Goal: Task Accomplishment & Management: Complete application form

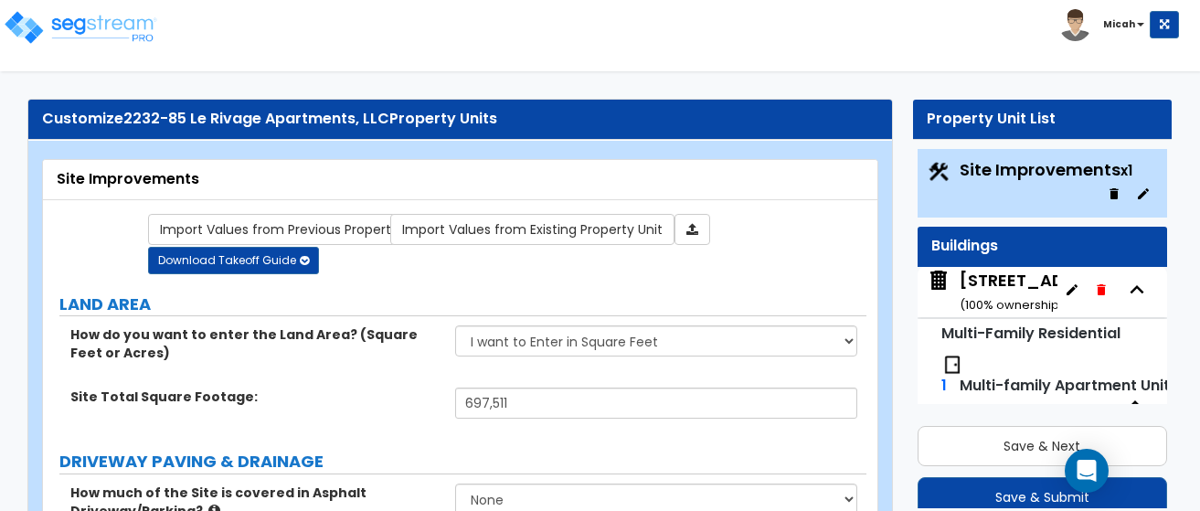
select select "2"
select select "1"
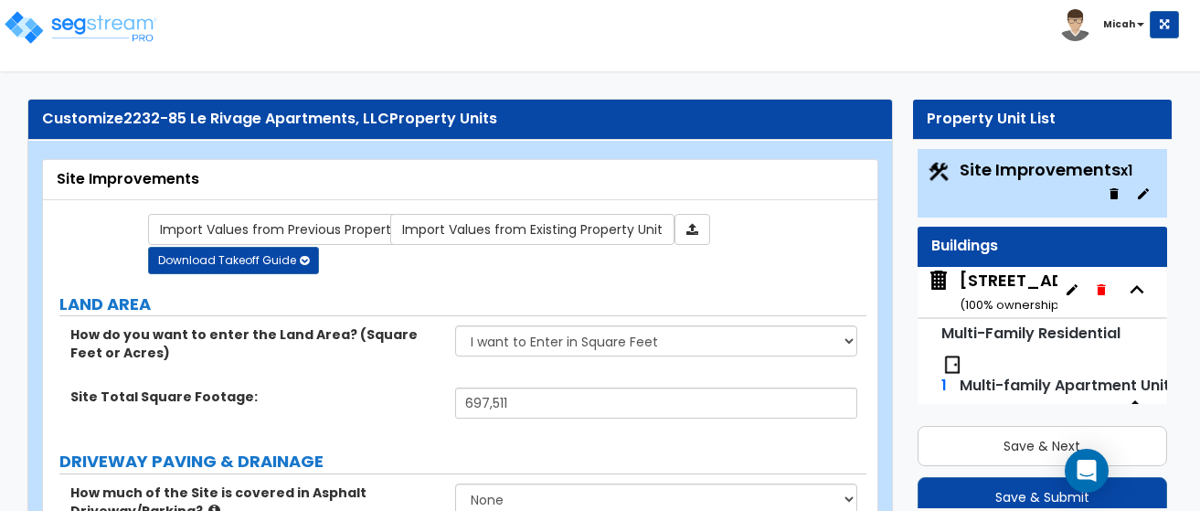
select select "1"
select select "7"
select select "2"
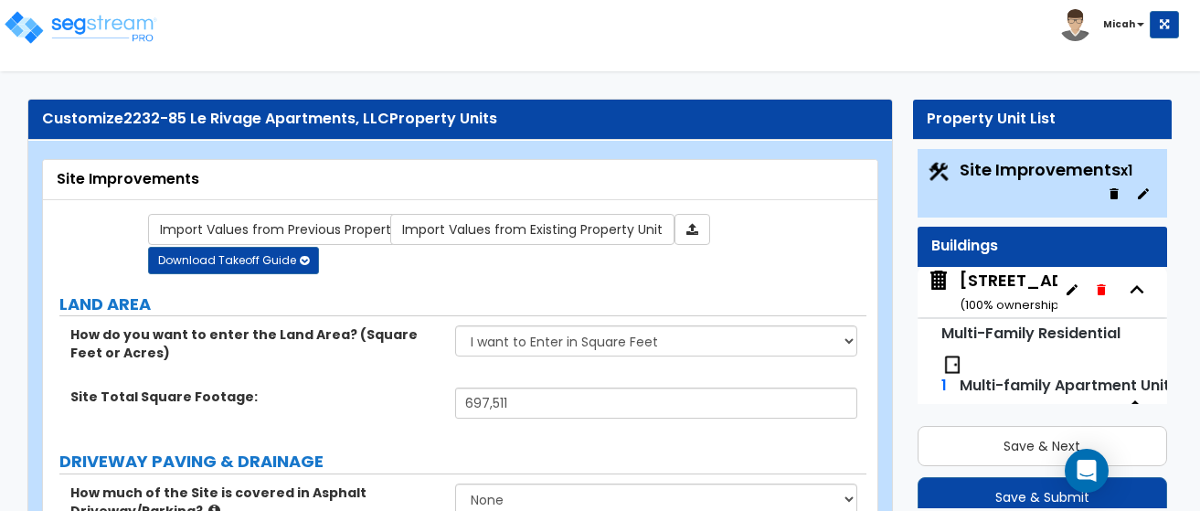
select select "4"
select select "2"
select select "1"
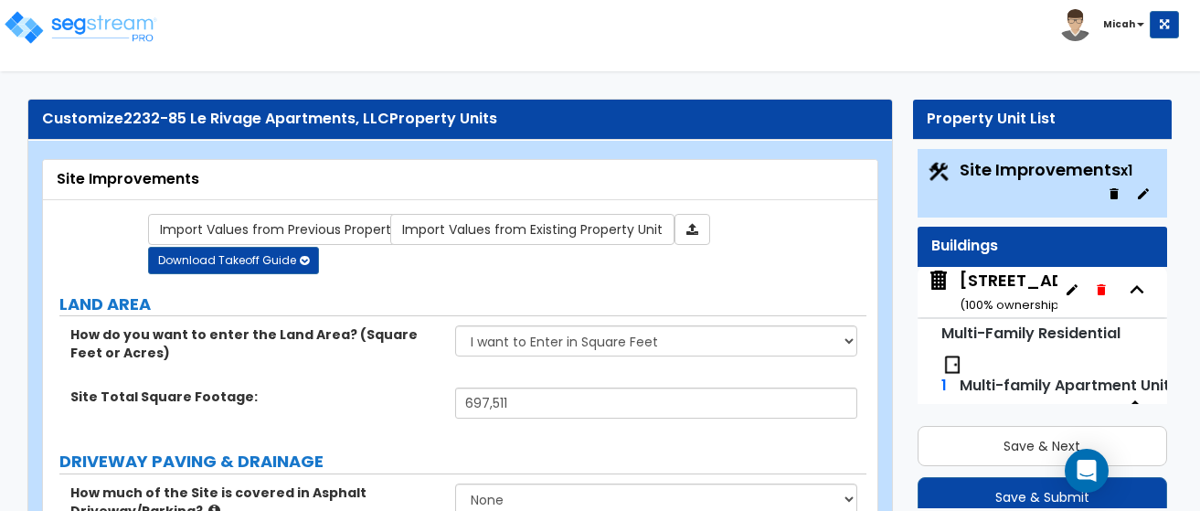
select select "1"
select select "4"
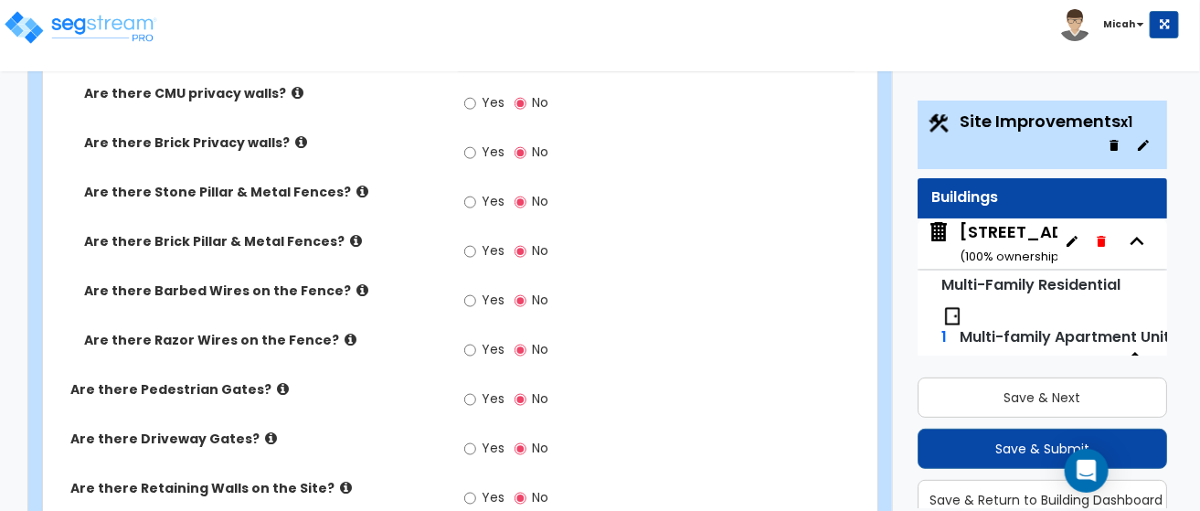
scroll to position [4343, 0]
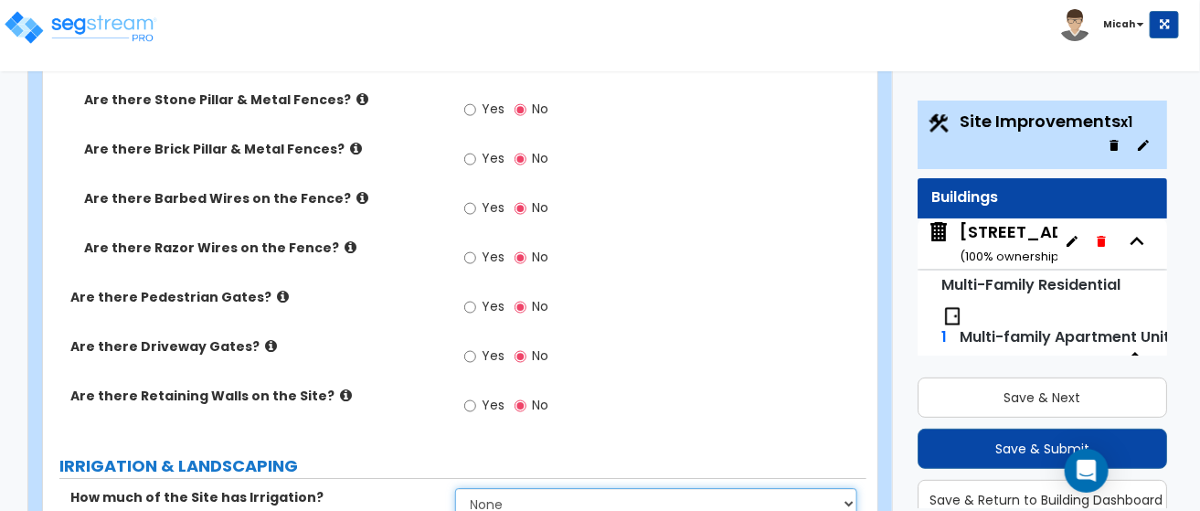
click at [849, 488] on select "None I want to Enter an Approximate Percentage I want to Enter the Square Foota…" at bounding box center [656, 503] width 403 height 31
select select "2"
click at [455, 488] on select "None I want to Enter an Approximate Percentage I want to Enter the Square Foota…" at bounding box center [656, 503] width 403 height 31
drag, startPoint x: 471, startPoint y: 412, endPoint x: 439, endPoint y: 408, distance: 32.3
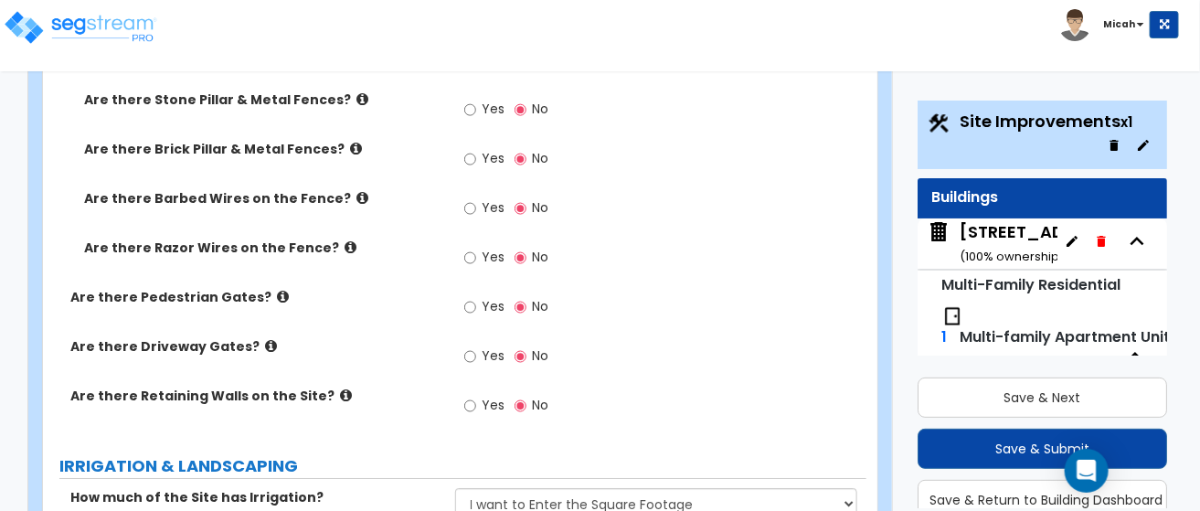
type input "11,462"
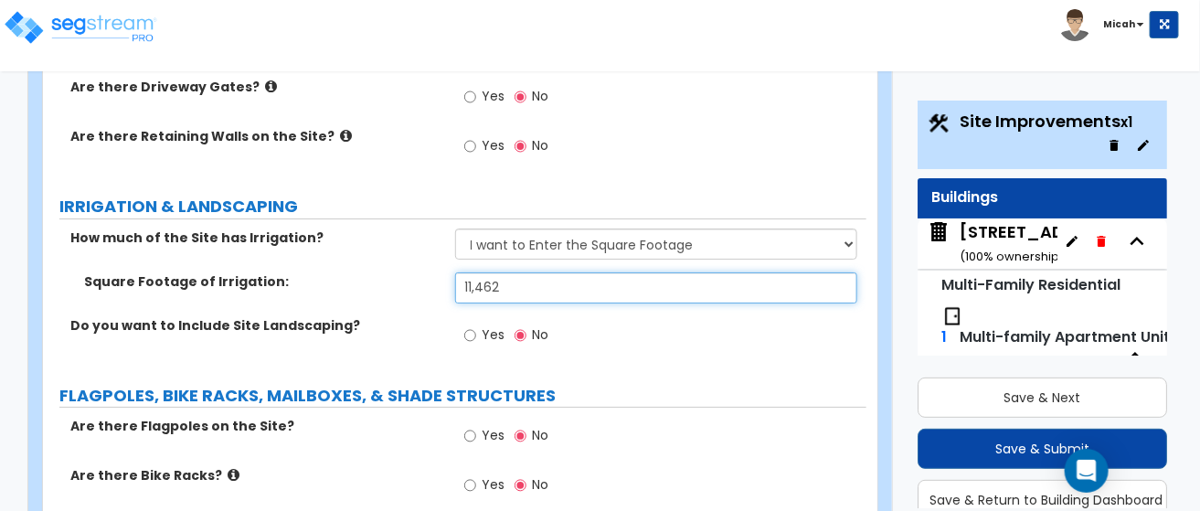
scroll to position [4616, 0]
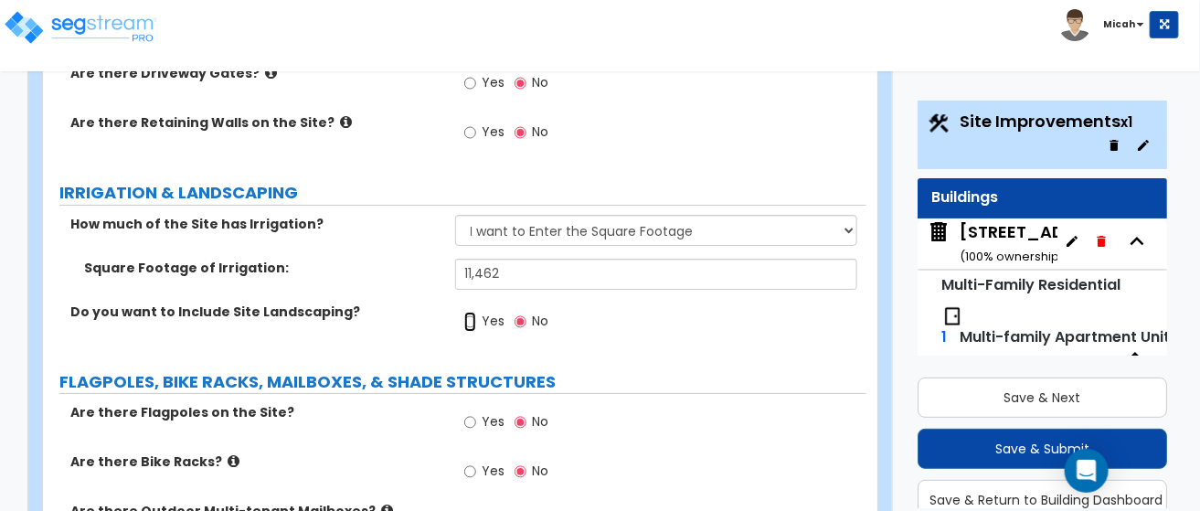
click at [464, 312] on input "Yes" at bounding box center [470, 322] width 12 height 20
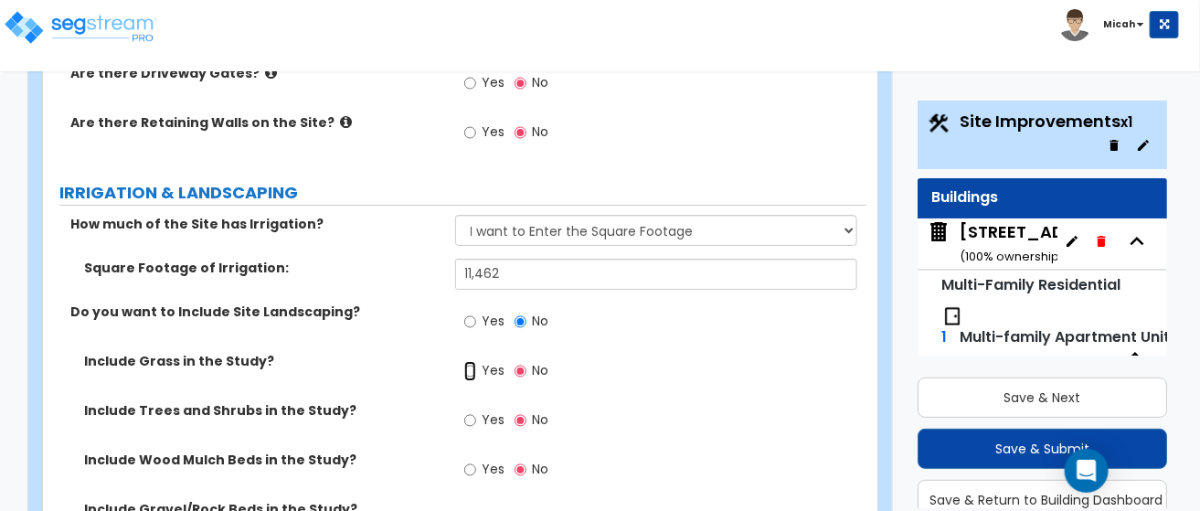
click at [472, 361] on input "Yes" at bounding box center [470, 371] width 12 height 20
radio input "true"
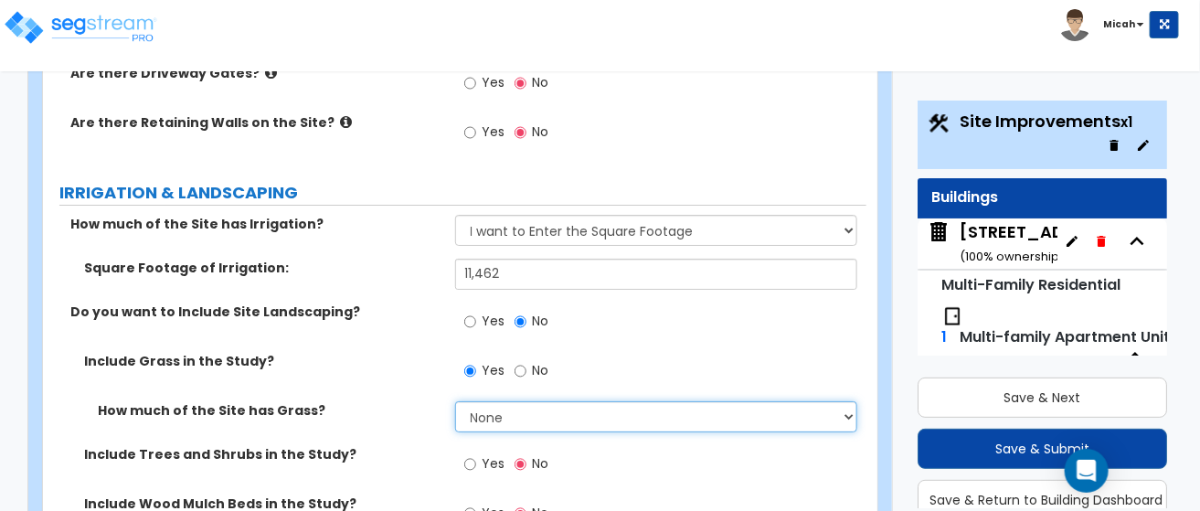
click at [854, 401] on select "None I want to Enter an Approximate Percentage I want to Enter the Square Foota…" at bounding box center [656, 416] width 403 height 31
select select "2"
click at [455, 401] on select "None I want to Enter an Approximate Percentage I want to Enter the Square Foota…" at bounding box center [656, 416] width 403 height 31
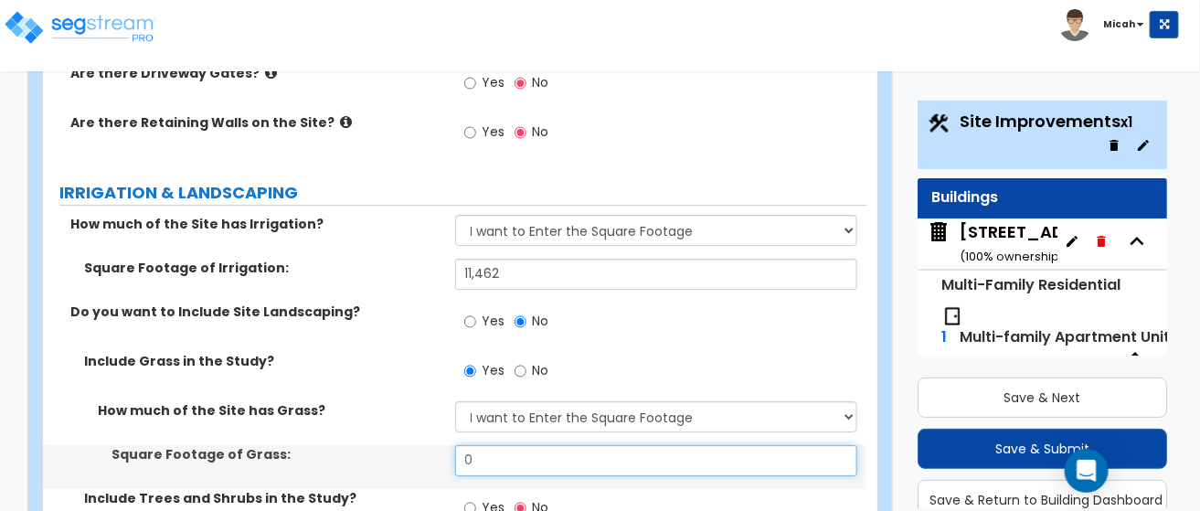
click at [470, 445] on input "0" at bounding box center [656, 460] width 403 height 31
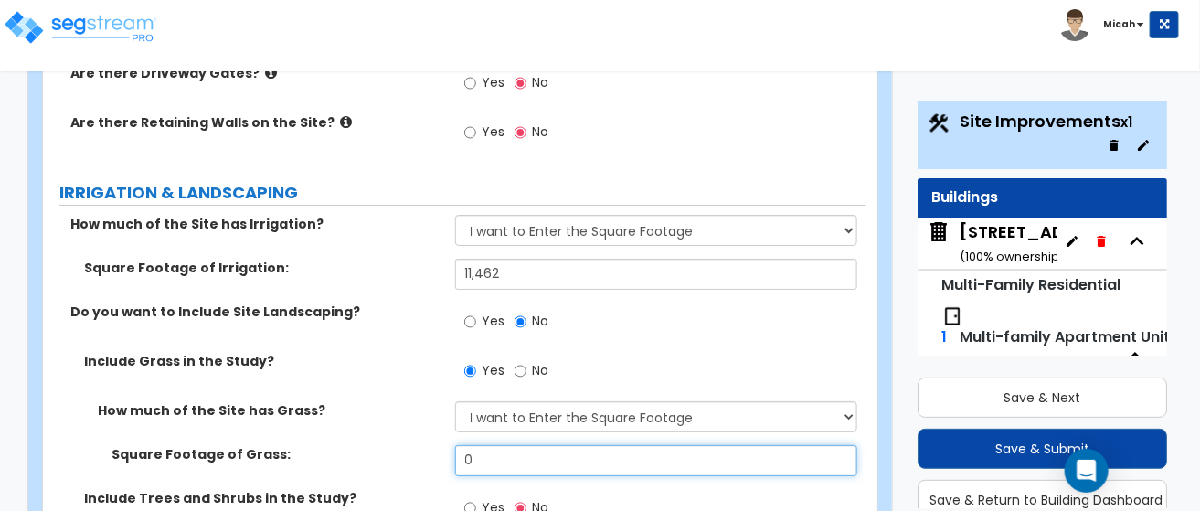
drag, startPoint x: 487, startPoint y: 315, endPoint x: 420, endPoint y: 313, distance: 67.7
click at [419, 445] on div "Square Footage of Grass: 0" at bounding box center [455, 467] width 824 height 44
type input "300,100"
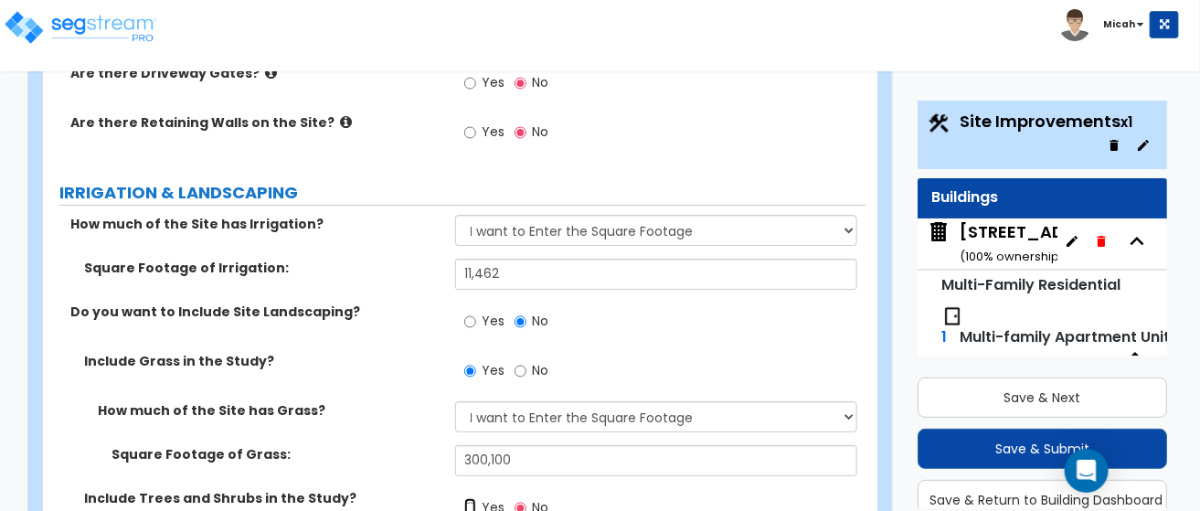
click at [468, 498] on input "Yes" at bounding box center [470, 508] width 12 height 20
radio input "true"
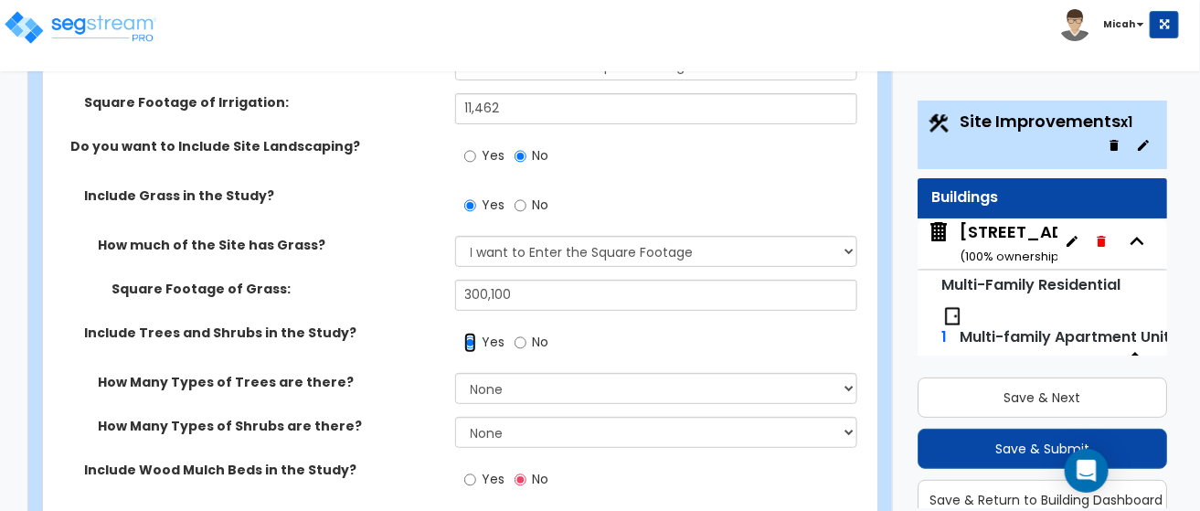
scroll to position [4800, 0]
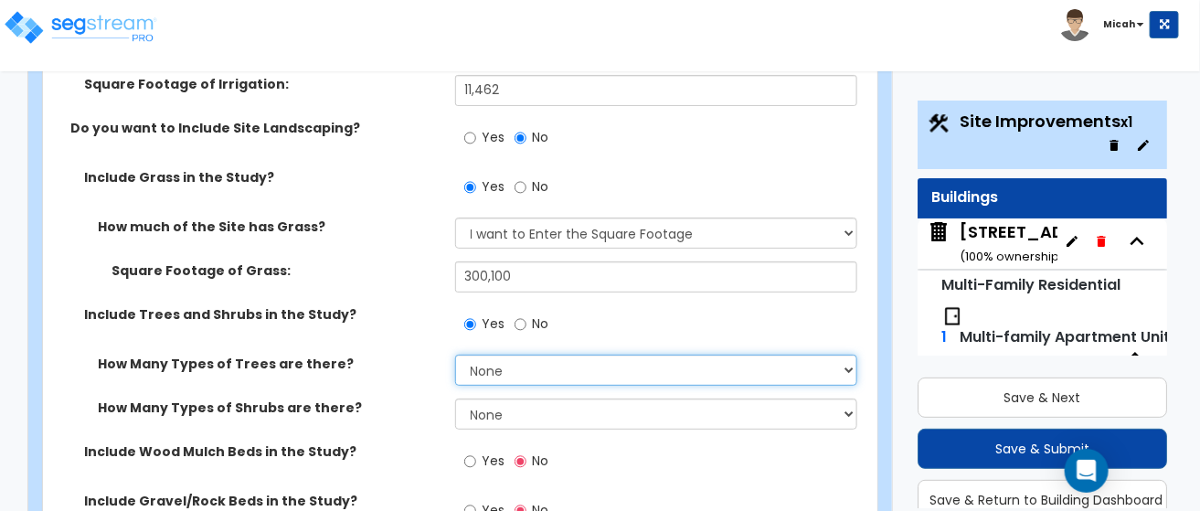
click at [495, 355] on select "None 1 2 3" at bounding box center [656, 370] width 403 height 31
click at [493, 355] on select "None 1 2 3" at bounding box center [656, 370] width 403 height 31
click at [488, 355] on select "None 1 2 3" at bounding box center [656, 370] width 403 height 31
click at [849, 355] on select "None 1 2 3" at bounding box center [656, 370] width 403 height 31
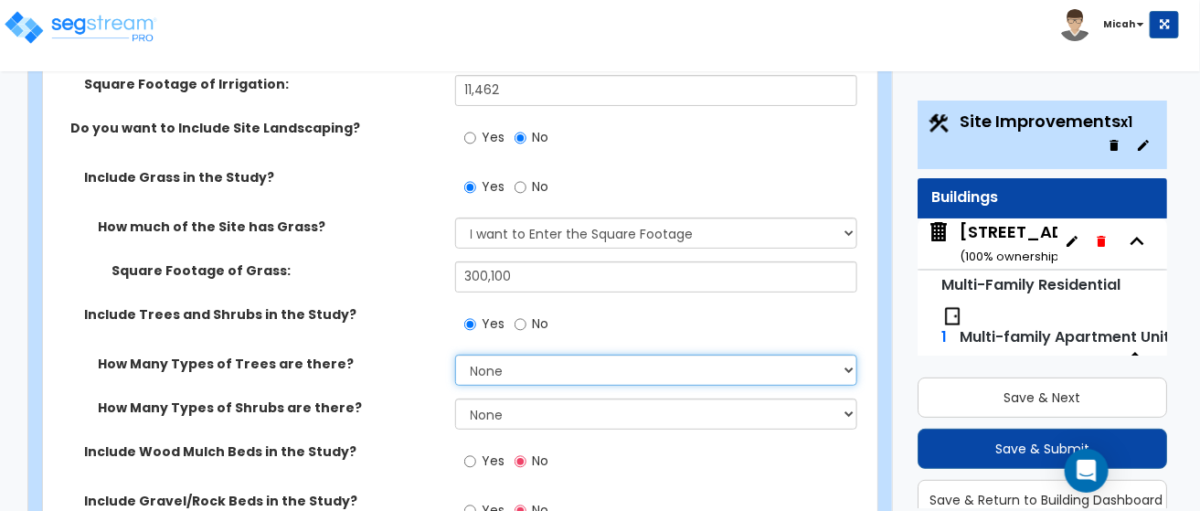
select select "1"
click at [455, 355] on select "None 1 2 3" at bounding box center [656, 370] width 403 height 31
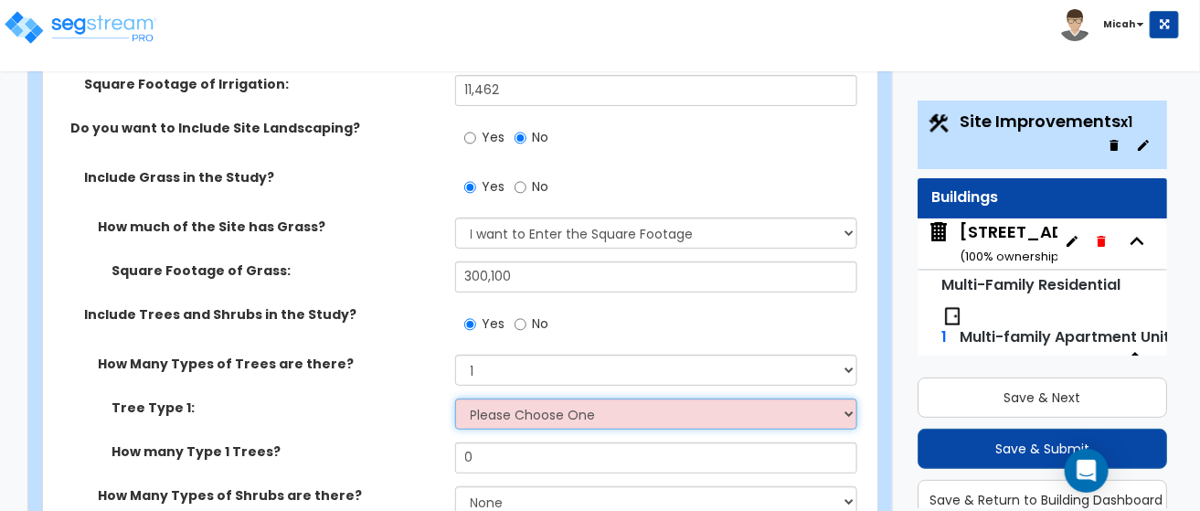
click at [856, 399] on select "Please Choose One Honey Locust Planetree Poplar Elm Hawthorn Linden Maple Red M…" at bounding box center [656, 414] width 403 height 31
select select "7"
click at [455, 399] on select "Please Choose One Honey Locust Planetree Poplar Elm Hawthorn Linden Maple Red M…" at bounding box center [656, 414] width 403 height 31
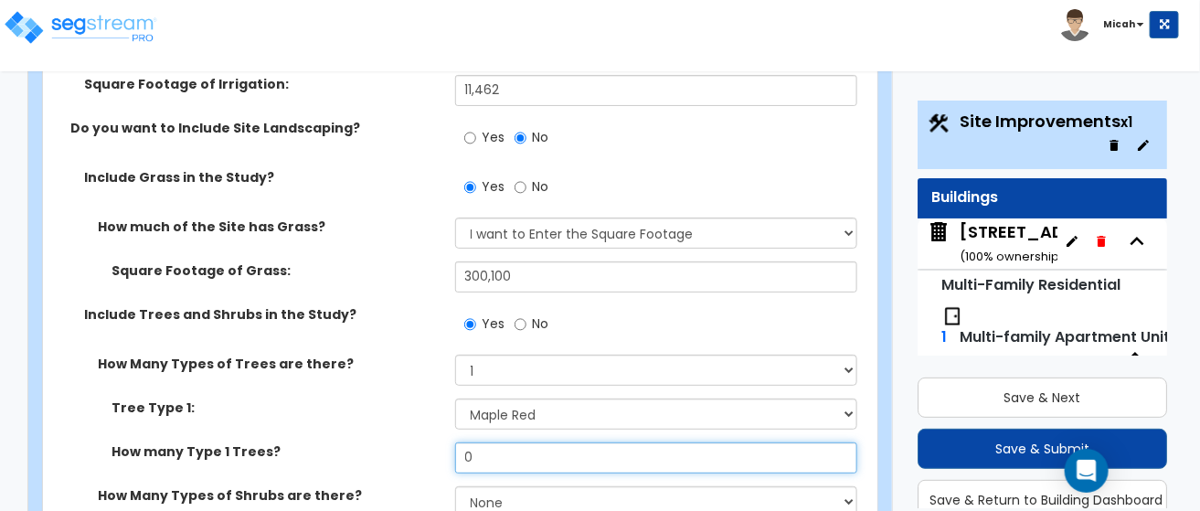
click at [488, 442] on input "0" at bounding box center [656, 457] width 403 height 31
drag, startPoint x: 488, startPoint y: 317, endPoint x: 444, endPoint y: 318, distance: 43.9
click at [444, 442] on div "How many Type 1 Trees? 0" at bounding box center [455, 464] width 824 height 44
type input "193"
click at [850, 486] on select "None 1 2 3" at bounding box center [656, 501] width 403 height 31
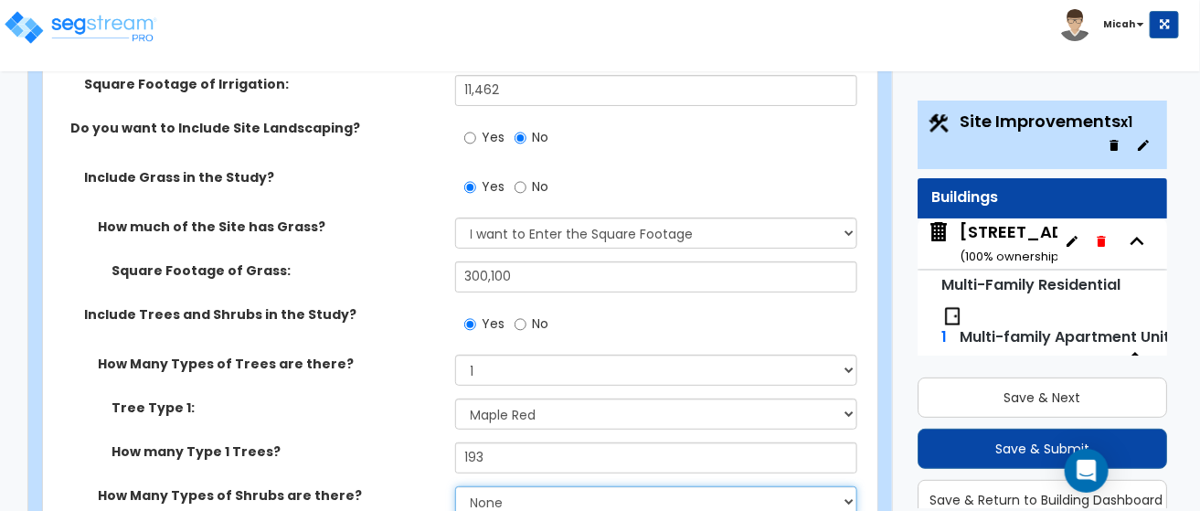
select select "1"
click at [455, 486] on select "None 1 2 3" at bounding box center [656, 501] width 403 height 31
select select "4"
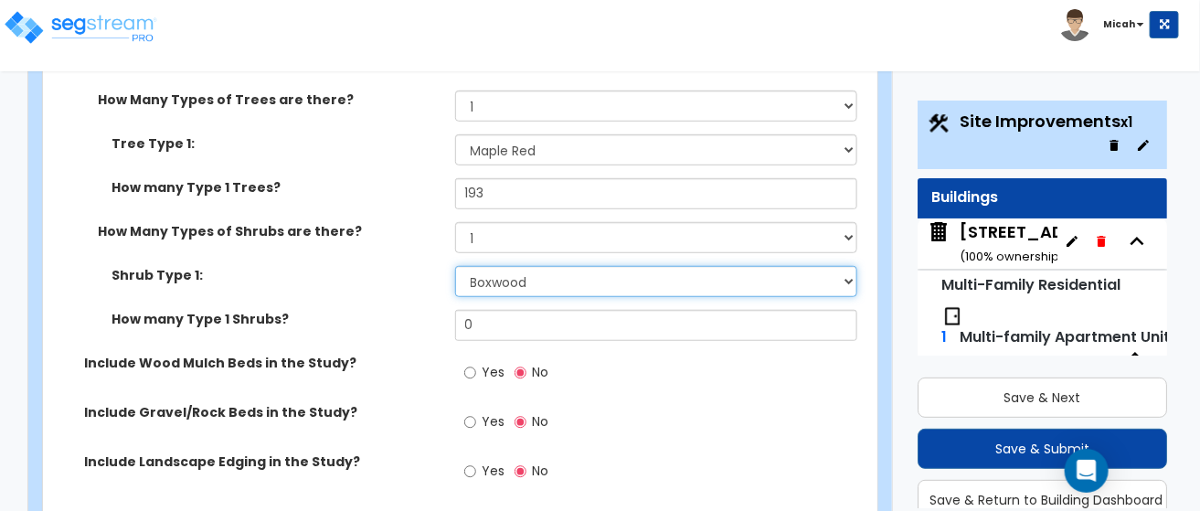
scroll to position [5074, 0]
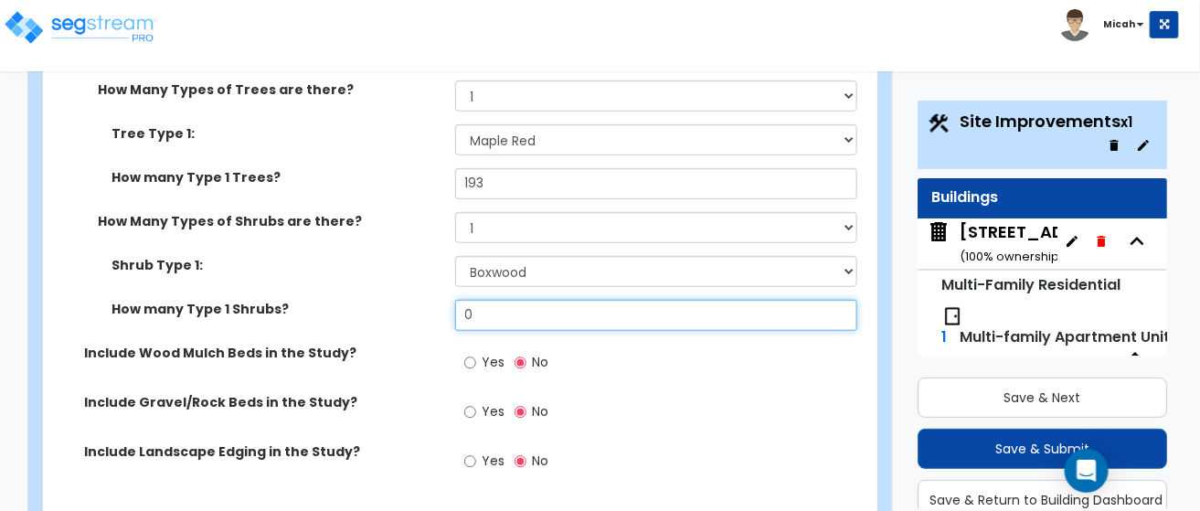
click at [484, 300] on input "0" at bounding box center [656, 315] width 403 height 31
drag, startPoint x: 485, startPoint y: 178, endPoint x: 431, endPoint y: 169, distance: 55.6
click at [432, 300] on div "How many Type 1 Shrubs? 0" at bounding box center [455, 322] width 824 height 44
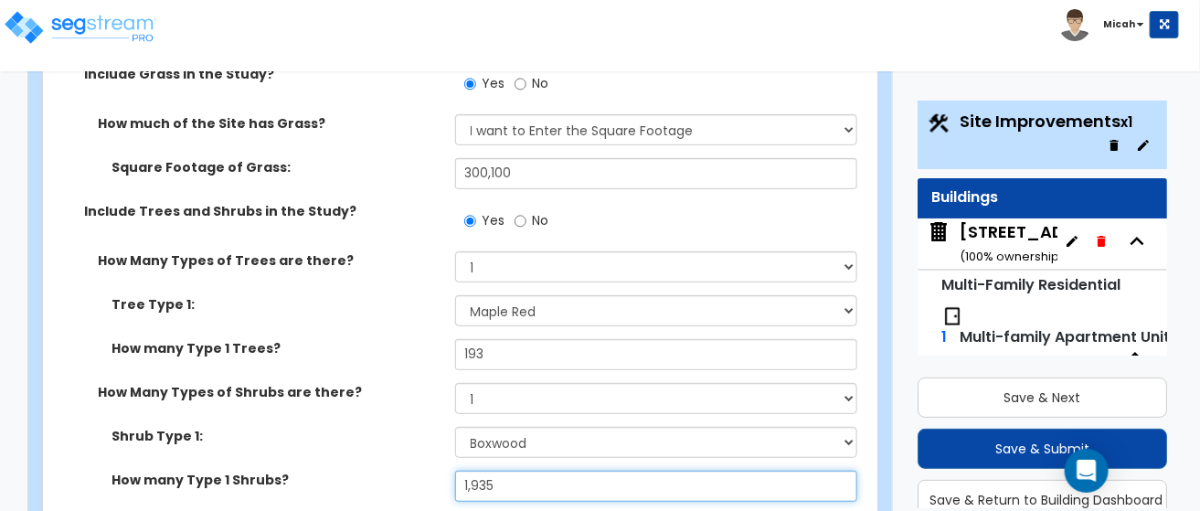
scroll to position [4891, 0]
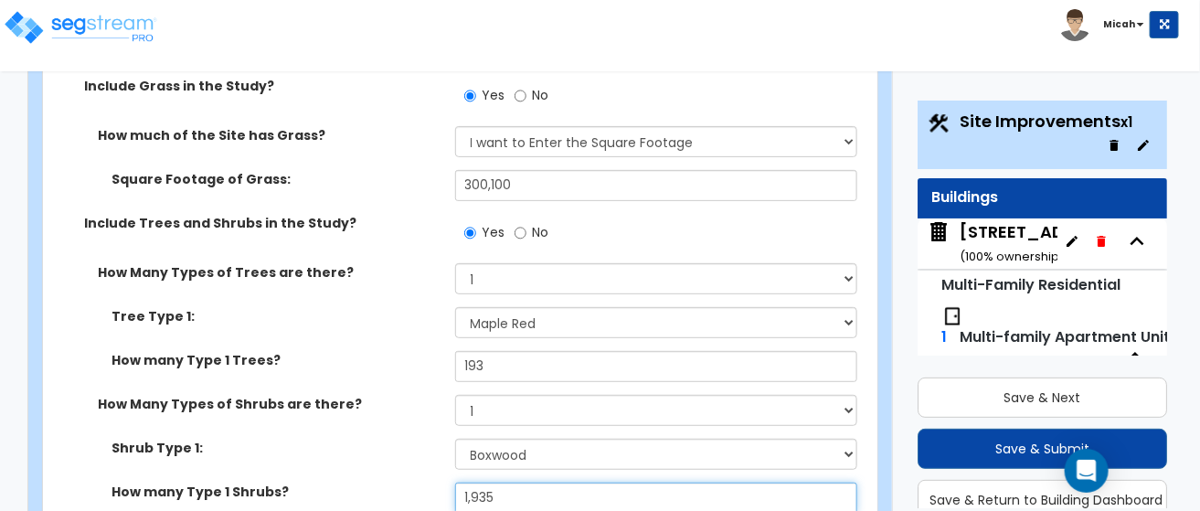
type input "1,935"
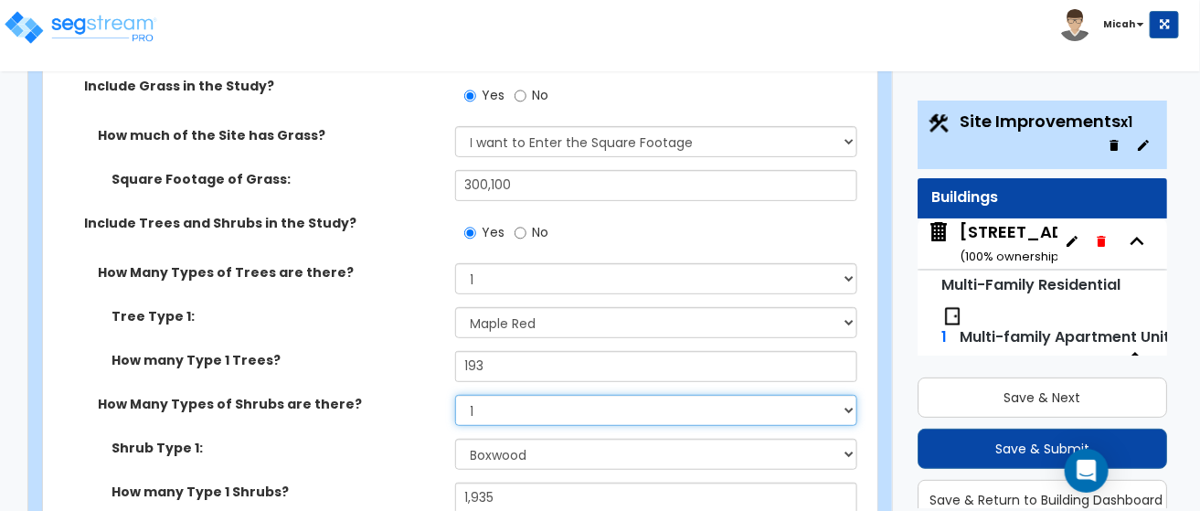
click at [842, 395] on select "None 1 2 3" at bounding box center [656, 410] width 403 height 31
select select "2"
click at [455, 395] on select "None 1 2 3" at bounding box center [656, 410] width 403 height 31
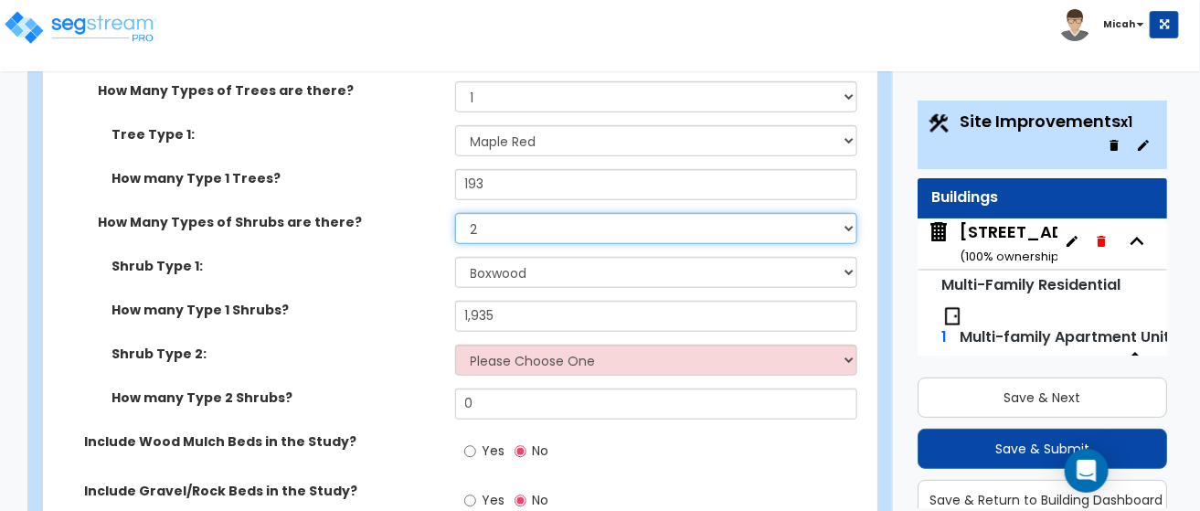
scroll to position [5074, 0]
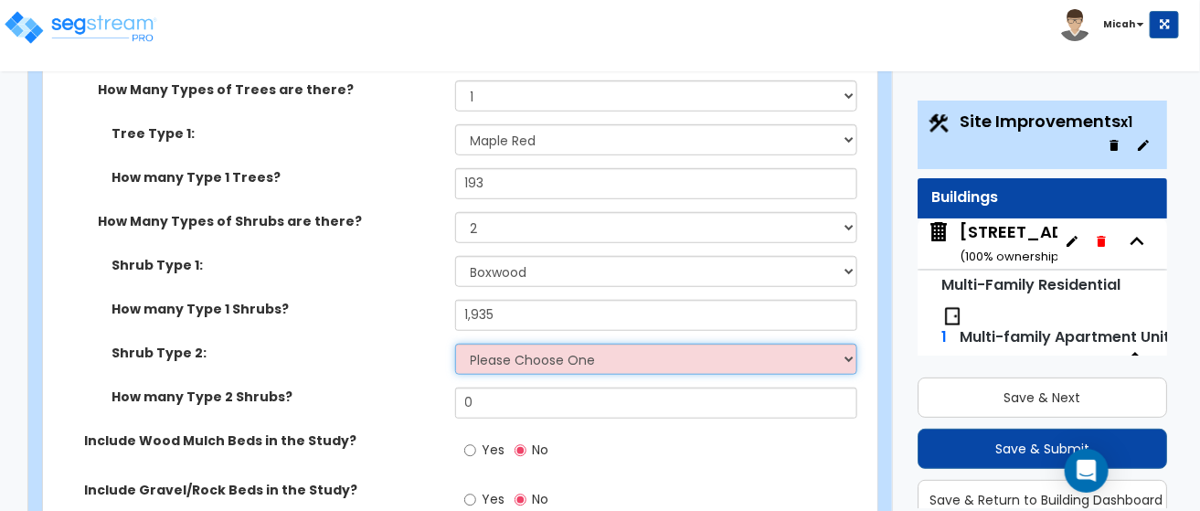
click at [853, 344] on select "Please Choose One Arborvitae Azalea Yew Boxwood Juniper [PERSON_NAME] Cotoneast…" at bounding box center [656, 359] width 403 height 31
select select "2"
click at [455, 344] on select "Please Choose One Arborvitae Azalea Yew Boxwood Juniper [PERSON_NAME] Cotoneast…" at bounding box center [656, 359] width 403 height 31
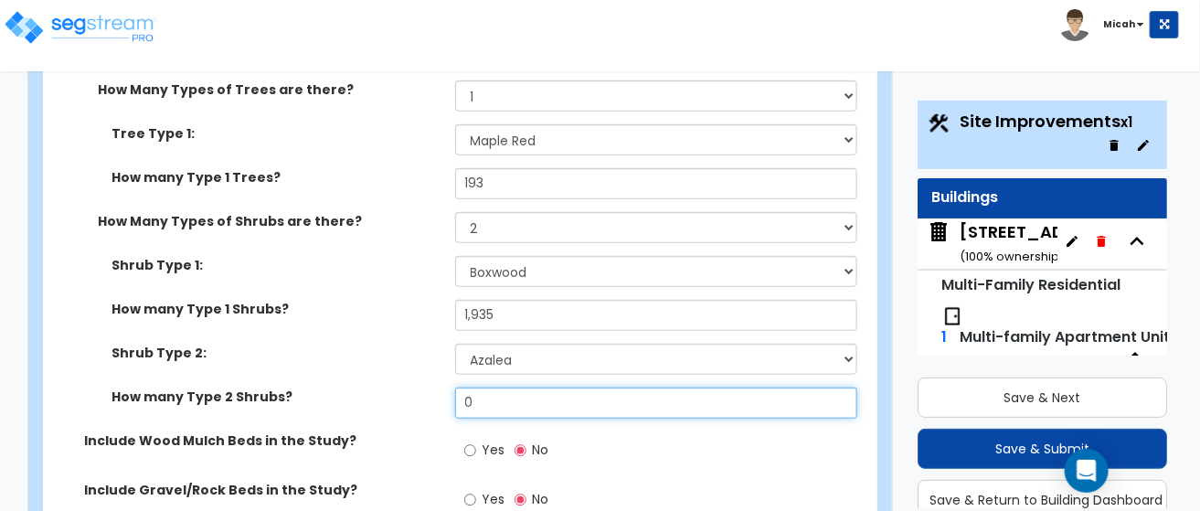
drag, startPoint x: 478, startPoint y: 266, endPoint x: 458, endPoint y: 261, distance: 20.6
click at [458, 388] on input "0" at bounding box center [656, 403] width 403 height 31
type input "1,368"
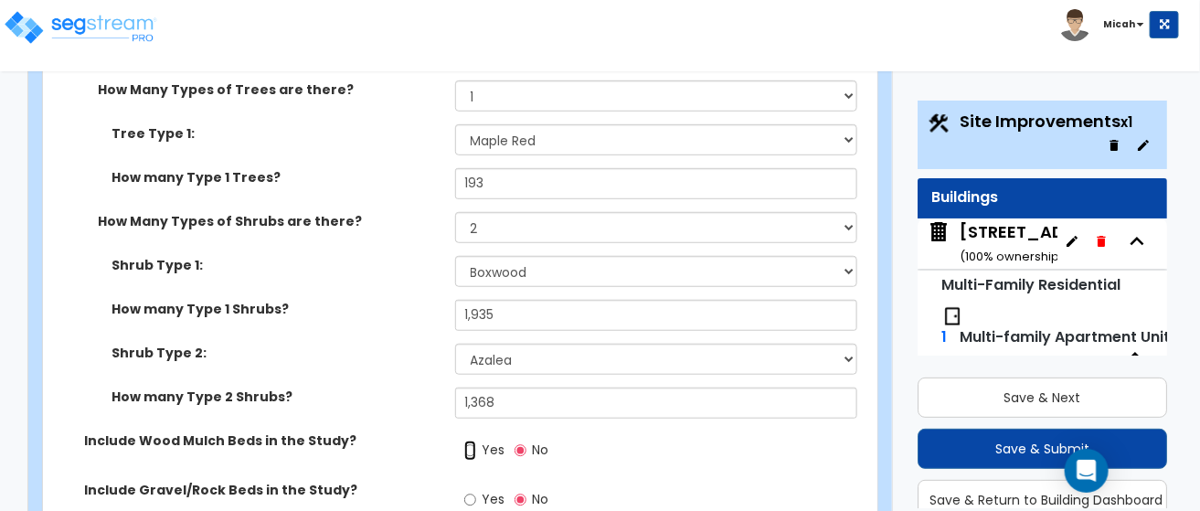
click at [471, 441] on input "Yes" at bounding box center [470, 451] width 12 height 20
radio input "true"
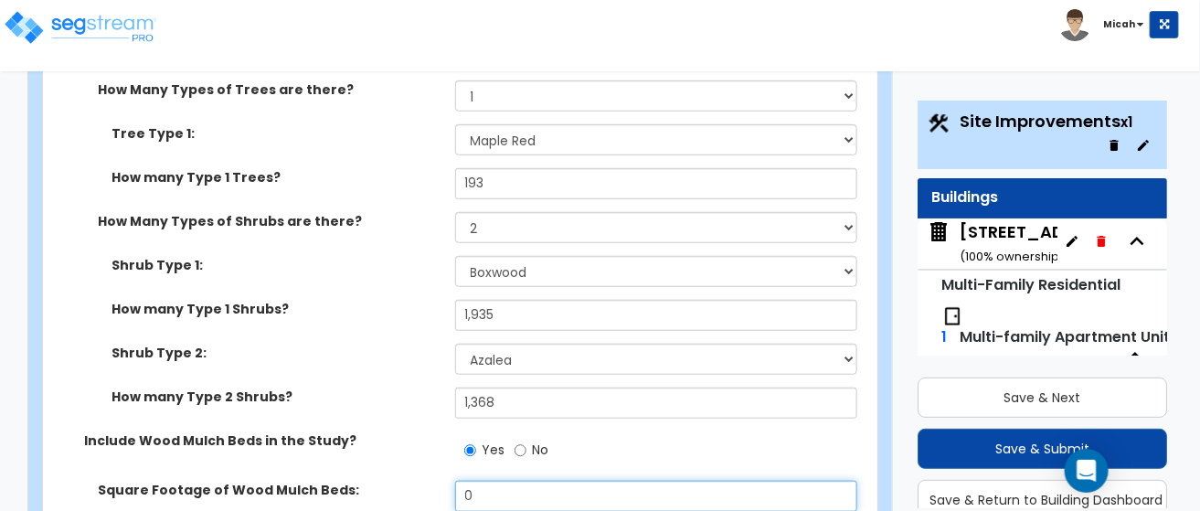
drag, startPoint x: 476, startPoint y: 359, endPoint x: 433, endPoint y: 360, distance: 43.0
click at [434, 481] on div "Square Footage of Wood Mulch Beds: 0" at bounding box center [455, 503] width 824 height 44
type input "11,462"
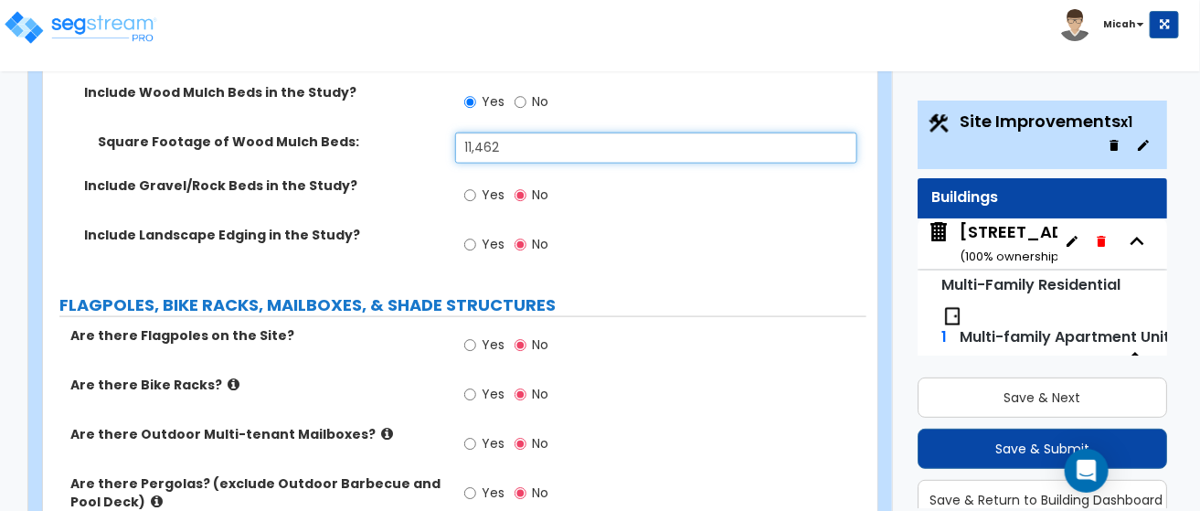
scroll to position [5440, 0]
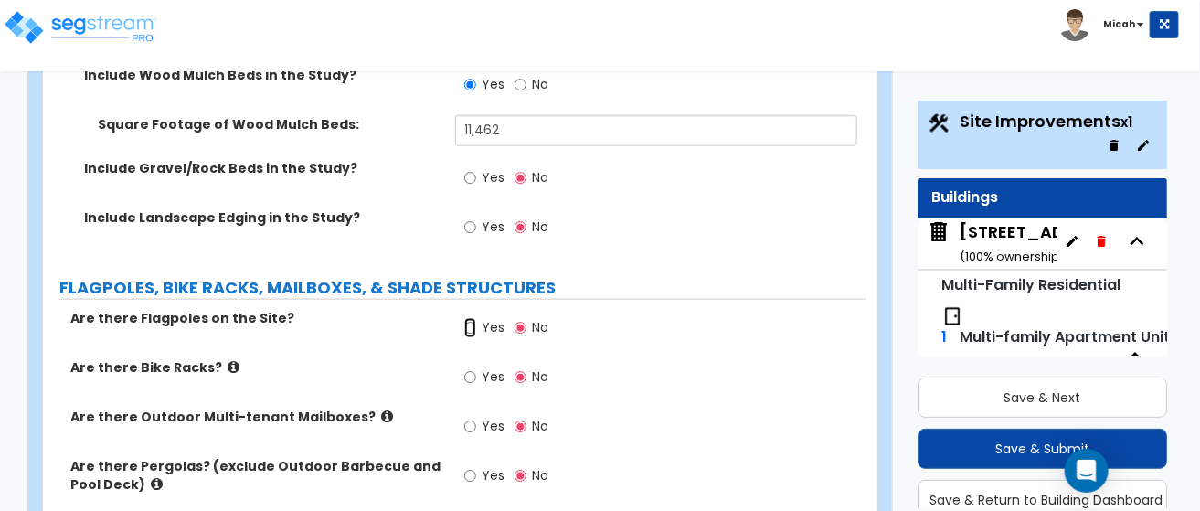
click at [472, 318] on input "Yes" at bounding box center [470, 328] width 12 height 20
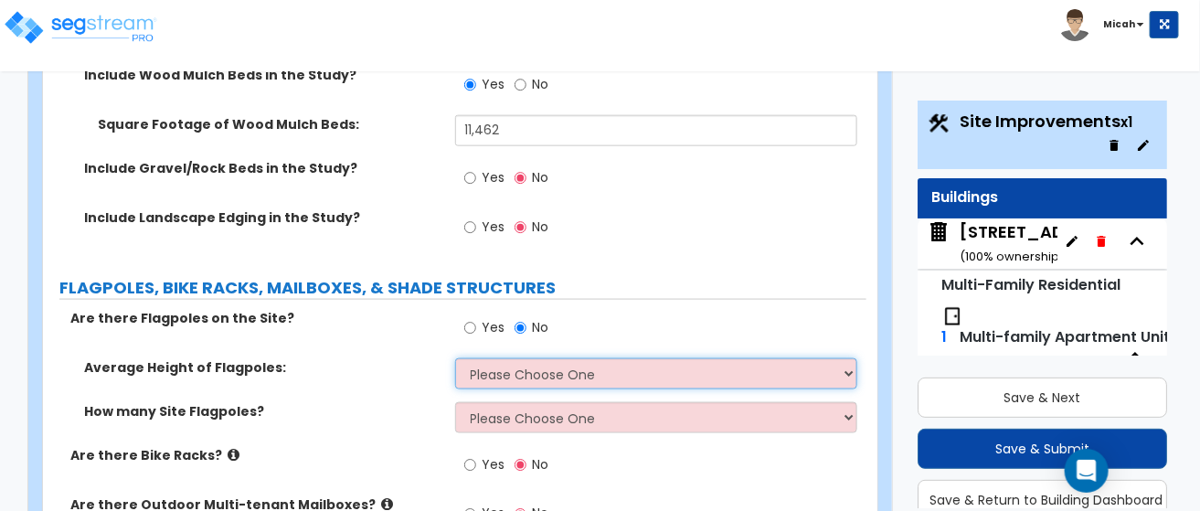
click at [854, 358] on select "Please Choose One 20 ft 59 ft 70 ft 100 ft" at bounding box center [656, 373] width 403 height 31
select select "1"
click at [455, 358] on select "Please Choose One 20 ft 59 ft 70 ft 100 ft" at bounding box center [656, 373] width 403 height 31
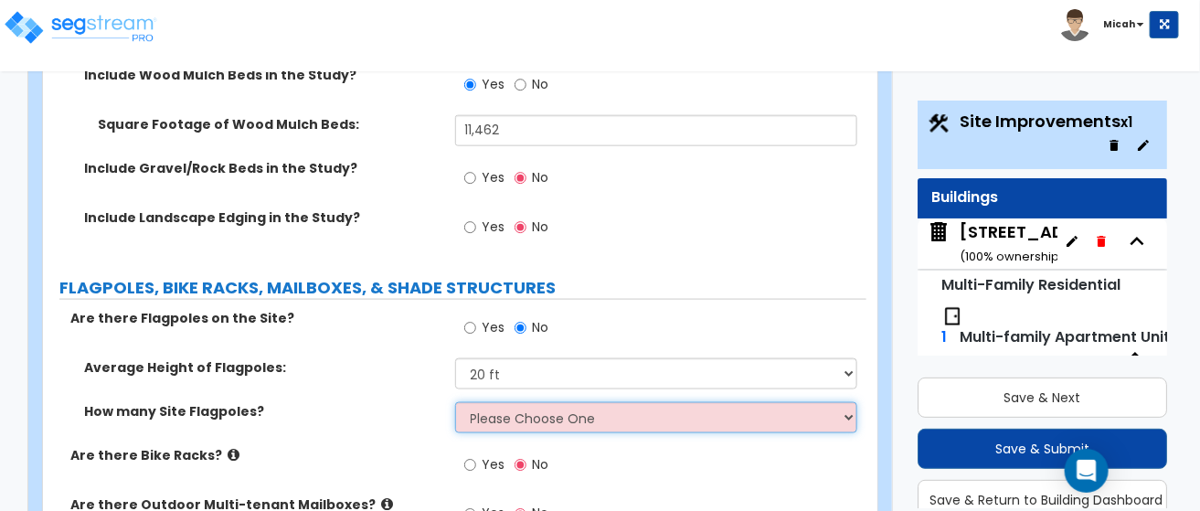
click at [847, 402] on select "Please Choose One 1 2 3 4 5" at bounding box center [656, 417] width 403 height 31
select select "3"
click at [455, 402] on select "Please Choose One 1 2 3 4 5" at bounding box center [656, 417] width 403 height 31
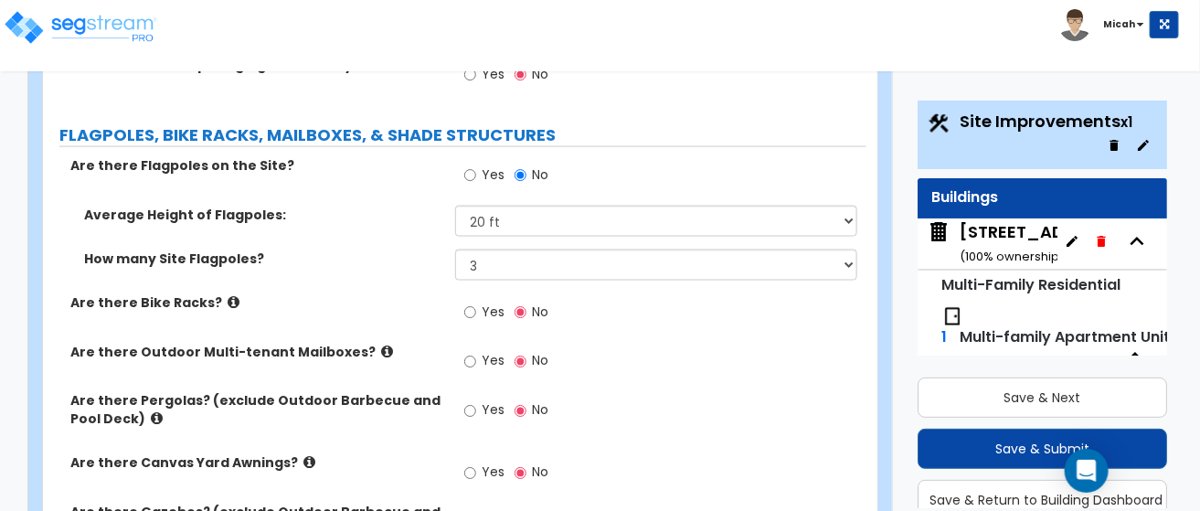
scroll to position [5622, 0]
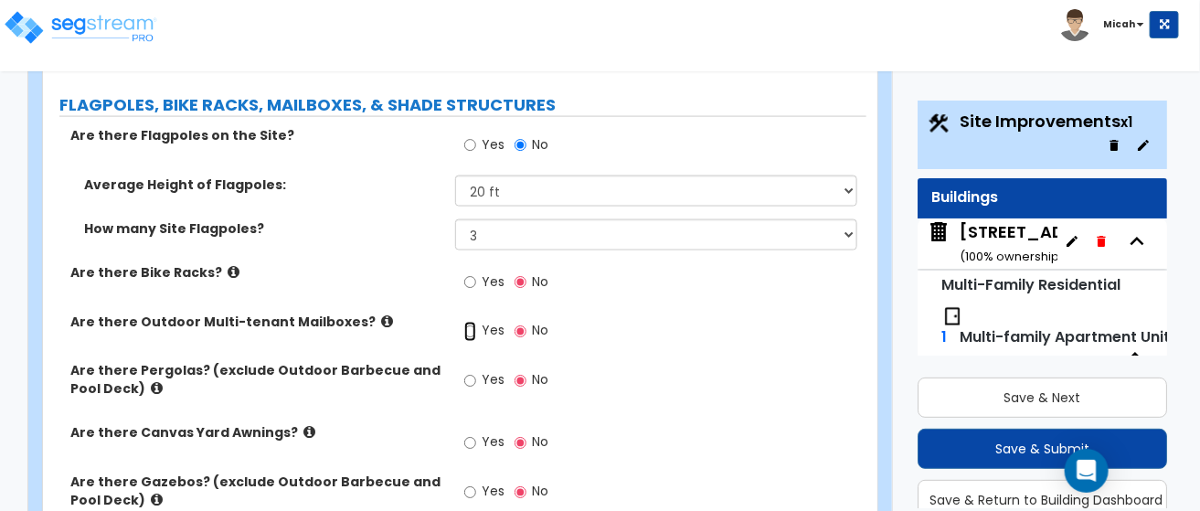
click at [466, 322] on input "Yes" at bounding box center [470, 332] width 12 height 20
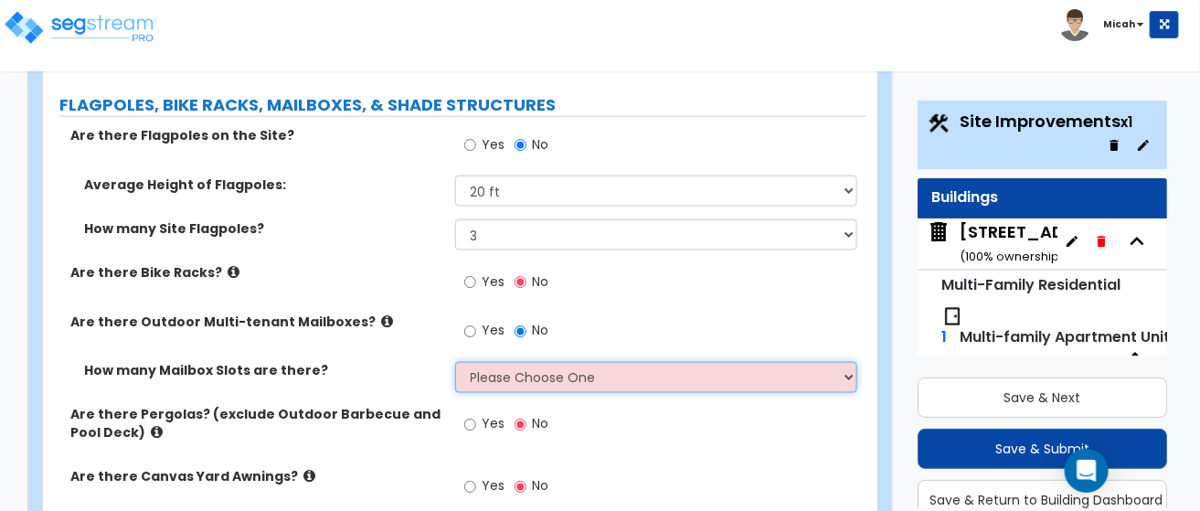
click at [855, 362] on select "Please Choose One I Don't Know, Please Estimate for Me I will Enter the Number …" at bounding box center [656, 377] width 403 height 31
select select "2"
click at [455, 362] on select "Please Choose One I Don't Know, Please Estimate for Me I will Enter the Number …" at bounding box center [656, 377] width 403 height 31
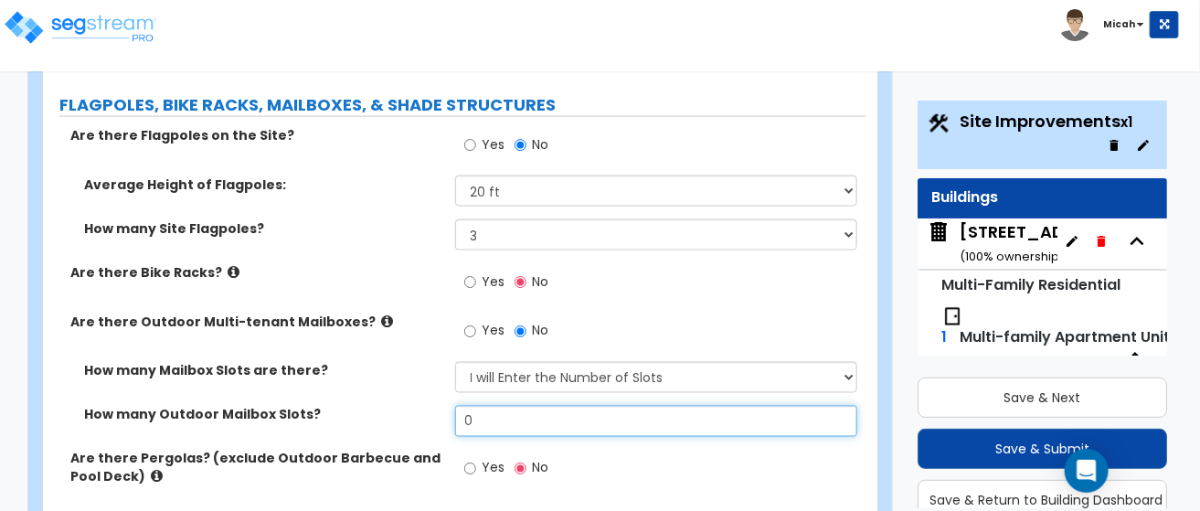
click at [436, 406] on div "How many Outdoor Mailbox Slots? 0" at bounding box center [455, 428] width 824 height 44
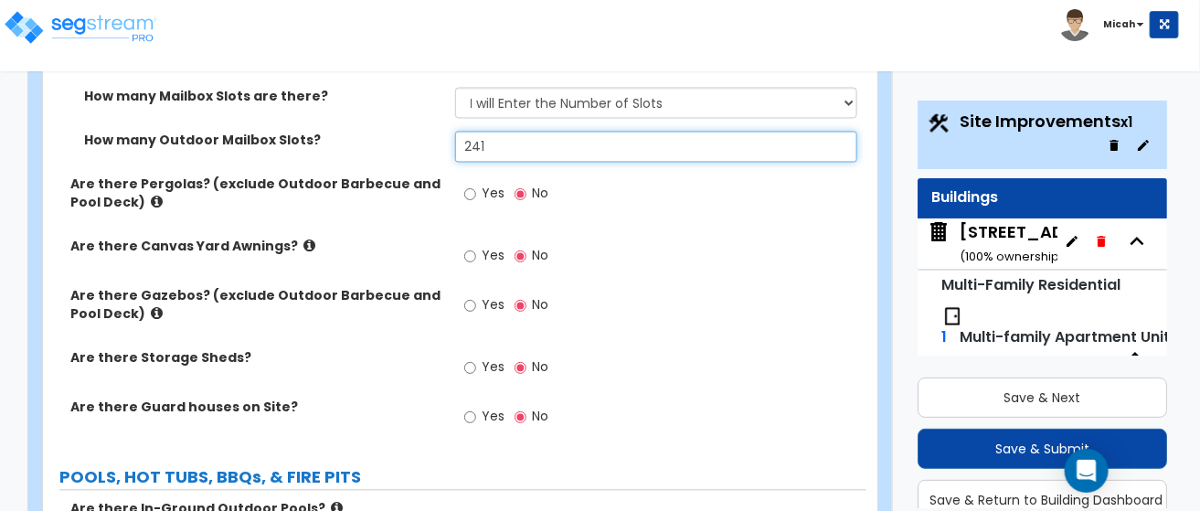
scroll to position [5988, 0]
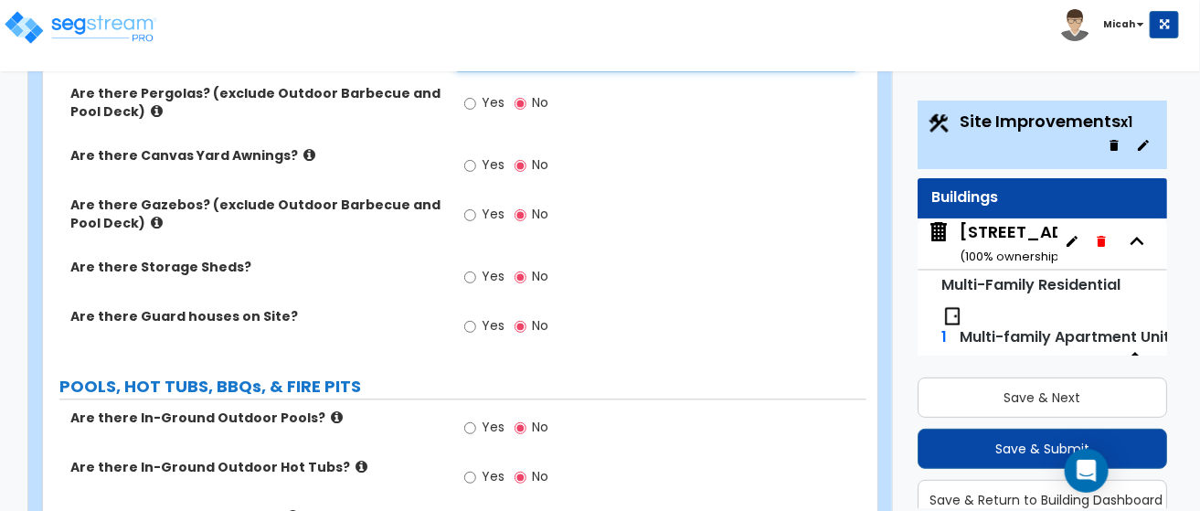
type input "241"
click at [468, 418] on input "Yes" at bounding box center [470, 428] width 12 height 20
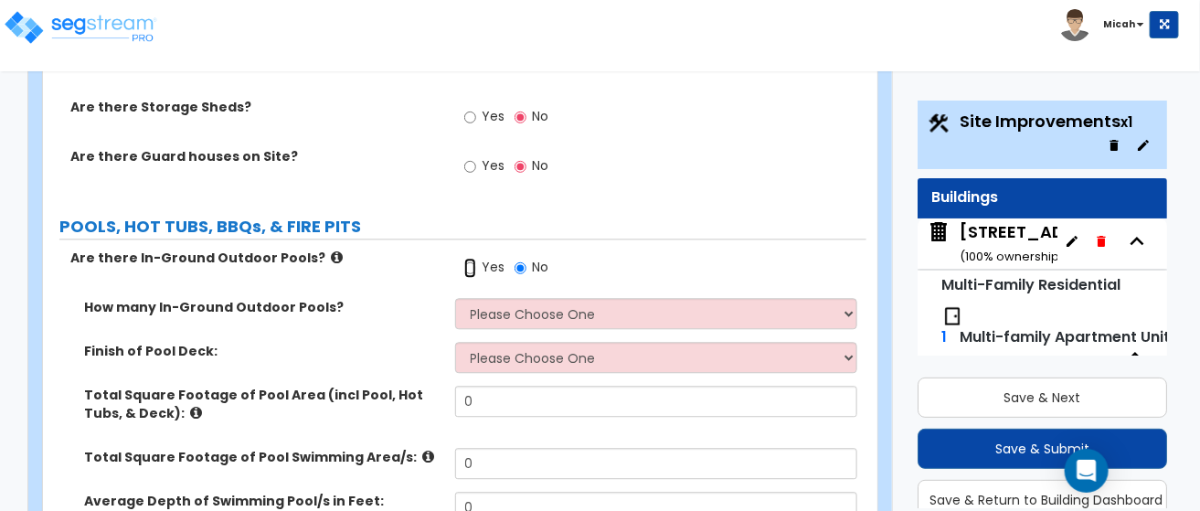
scroll to position [6171, 0]
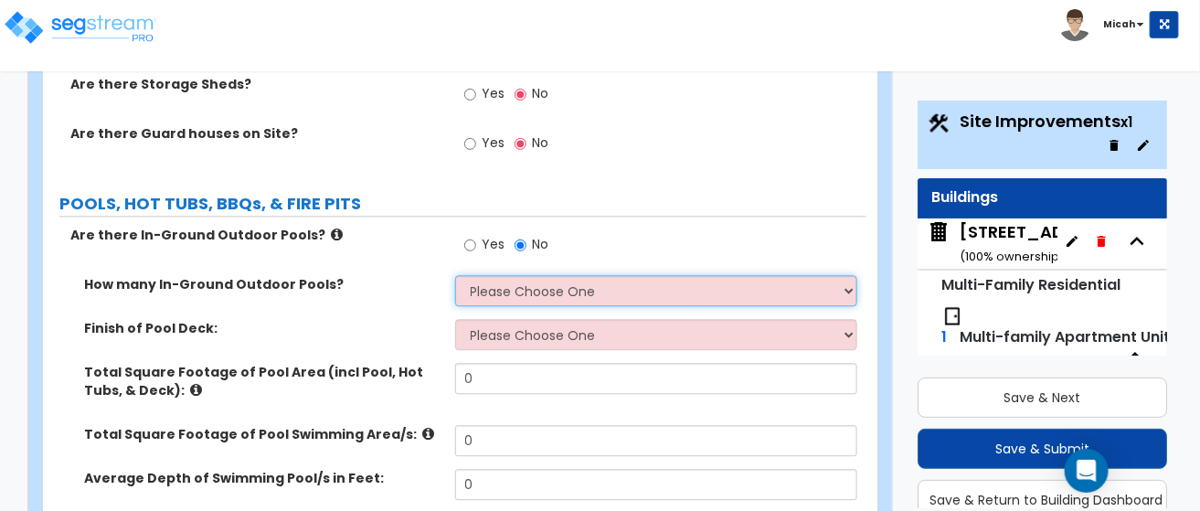
click at [852, 275] on select "Please Choose One 1 2 3 4" at bounding box center [656, 290] width 403 height 31
select select "1"
click at [455, 275] on select "Please Choose One 1 2 3 4" at bounding box center [656, 290] width 403 height 31
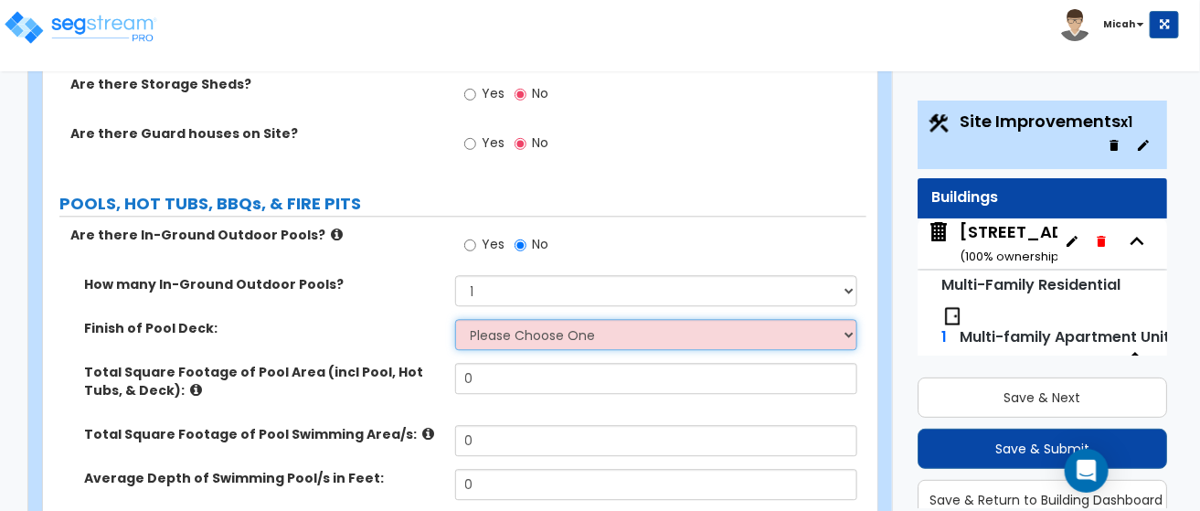
click at [849, 319] on select "Please Choose One Bare Concrete Stamped Concrete Brick Pavers Stone Pavers Wood…" at bounding box center [656, 334] width 403 height 31
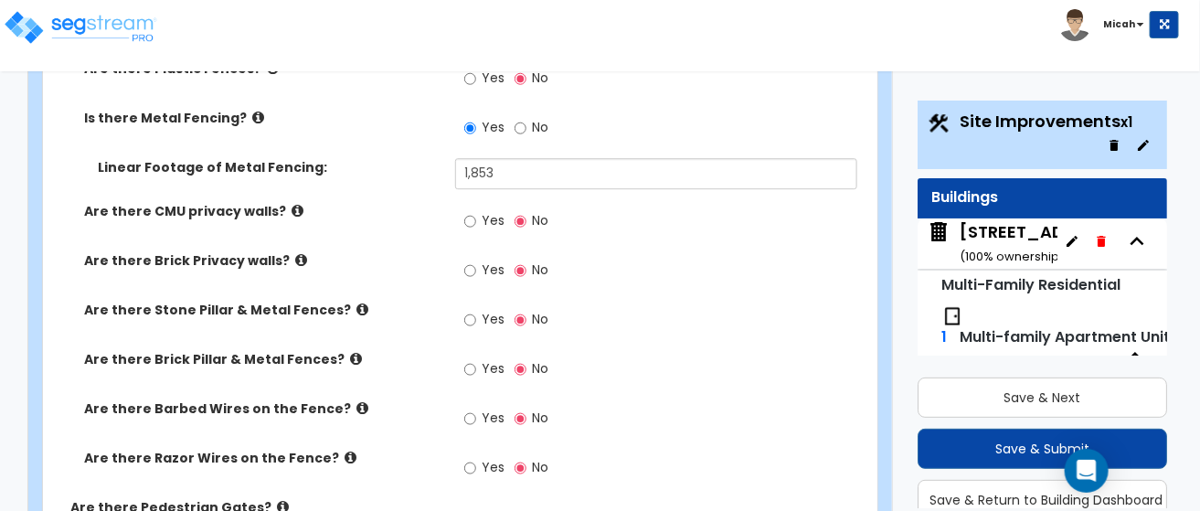
scroll to position [4160, 0]
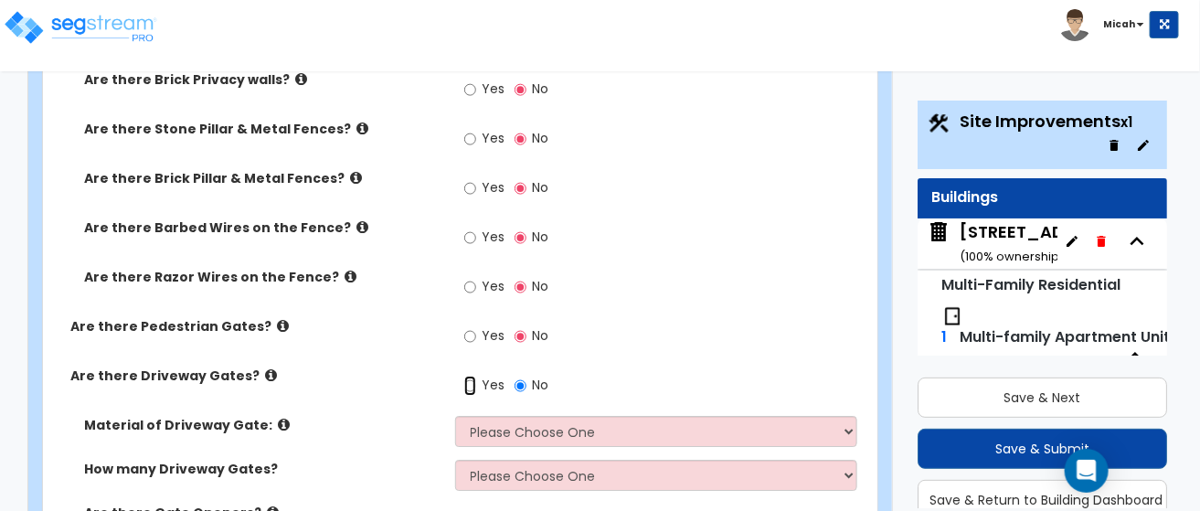
scroll to position [4343, 0]
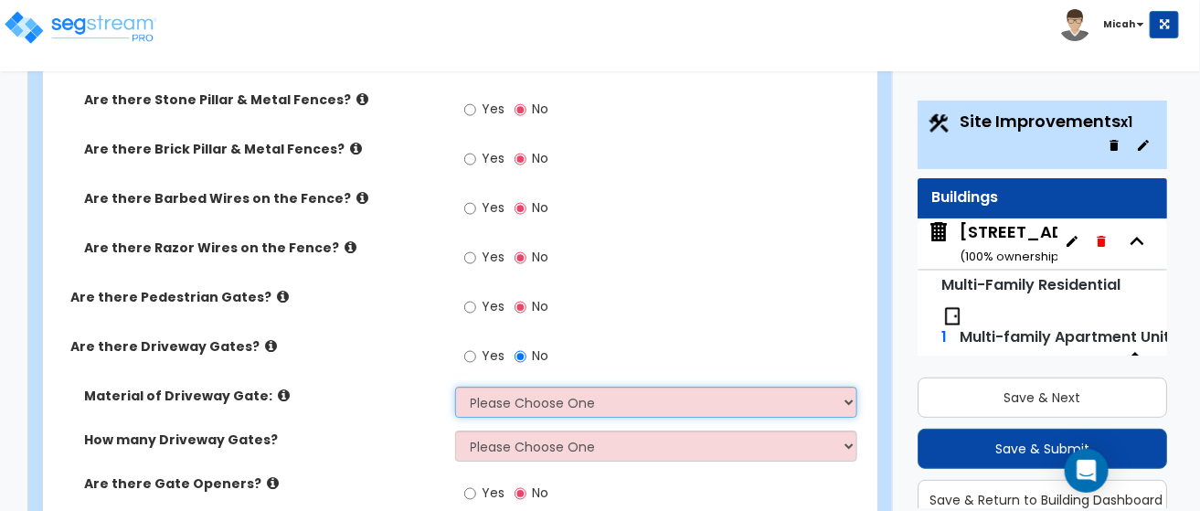
click at [845, 387] on select "Please Choose One Wood Steel" at bounding box center [656, 402] width 403 height 31
select select "2"
click at [455, 387] on select "Please Choose One Wood Steel" at bounding box center [656, 402] width 403 height 31
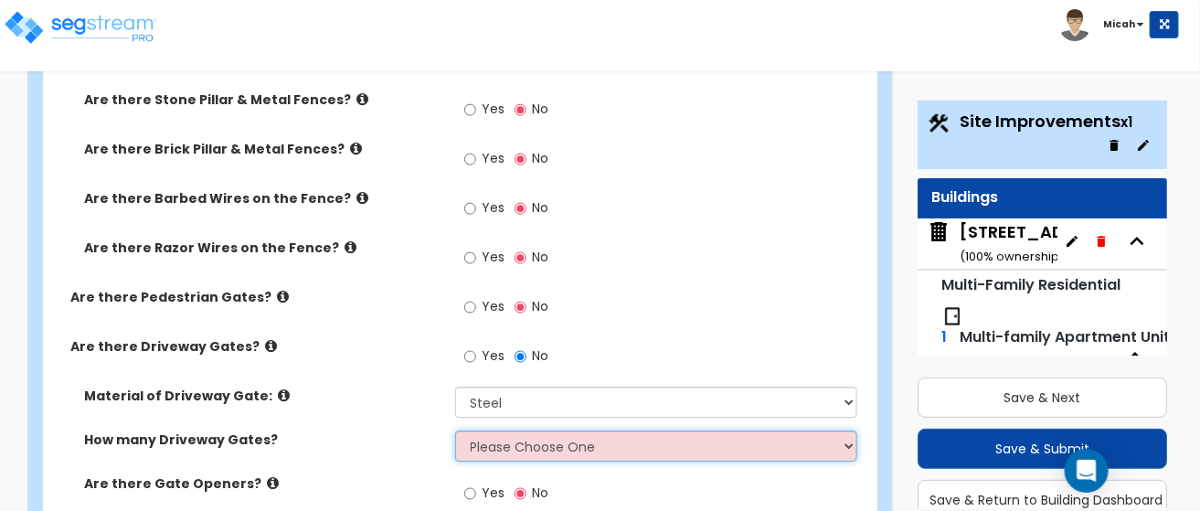
click at [853, 431] on select "Please Choose One 1 2 3" at bounding box center [656, 446] width 403 height 31
select select "3"
click at [455, 431] on select "Please Choose One 1 2 3" at bounding box center [656, 446] width 403 height 31
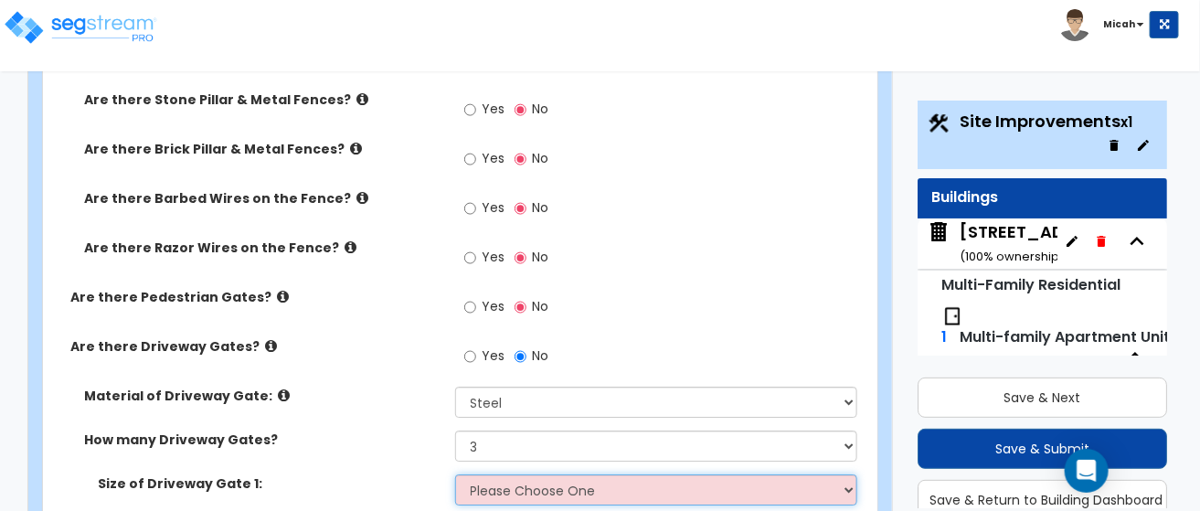
click at [851, 474] on select "Please Choose One 12 feet wide 14 feet wide 16 feet wide" at bounding box center [656, 489] width 403 height 31
select select "2"
click at [455, 474] on select "Please Choose One 12 feet wide 14 feet wide 16 feet wide" at bounding box center [656, 489] width 403 height 31
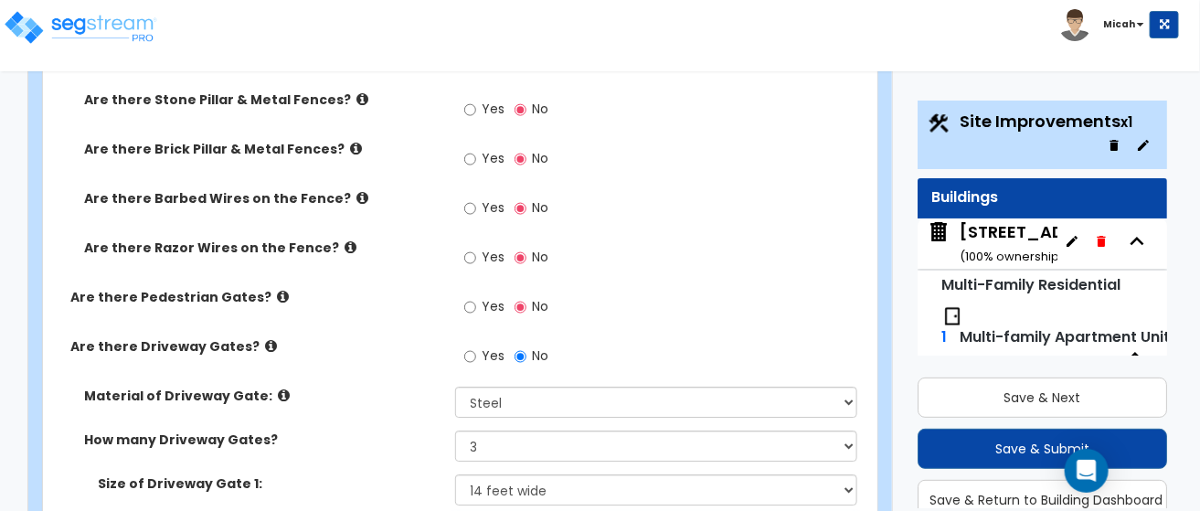
select select "2"
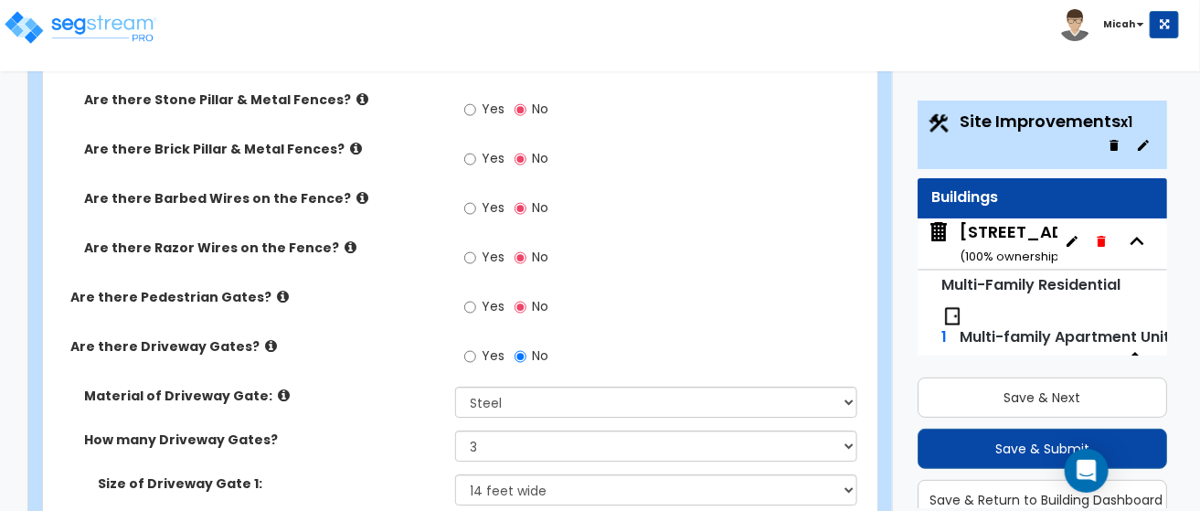
radio input "true"
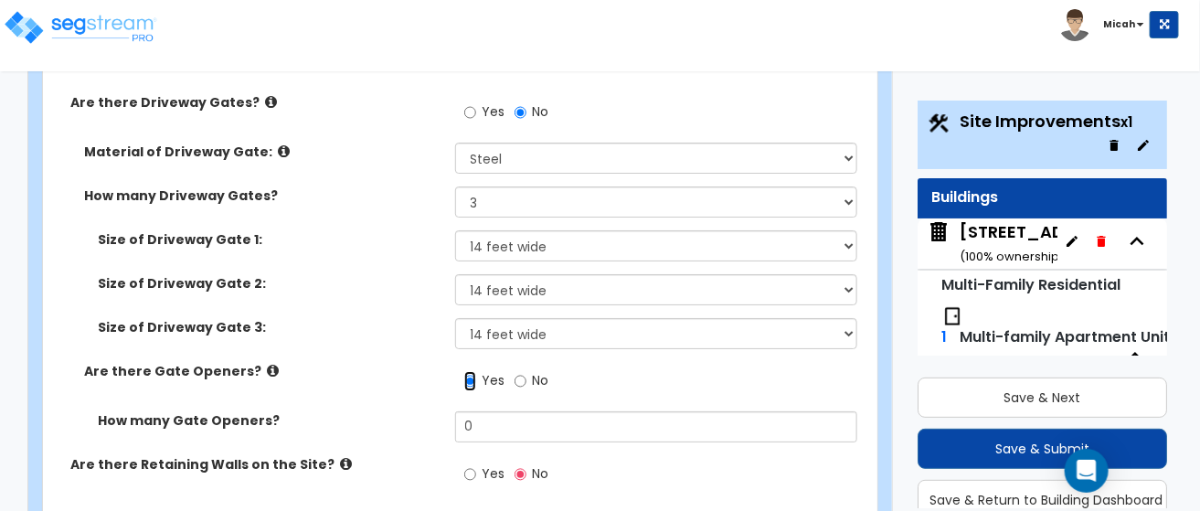
scroll to position [4616, 0]
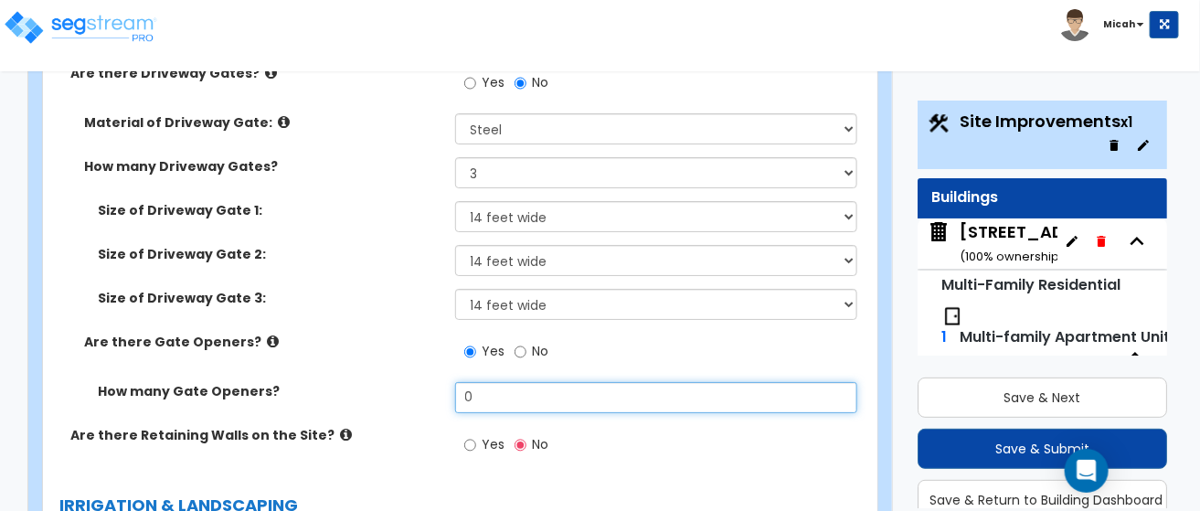
drag, startPoint x: 482, startPoint y: 266, endPoint x: 426, endPoint y: 270, distance: 55.9
click at [426, 382] on div "How many Gate Openers? 0" at bounding box center [455, 404] width 824 height 44
drag, startPoint x: 555, startPoint y: 269, endPoint x: 454, endPoint y: 261, distance: 100.9
click at [455, 382] on input "3" at bounding box center [656, 397] width 403 height 31
type input "2"
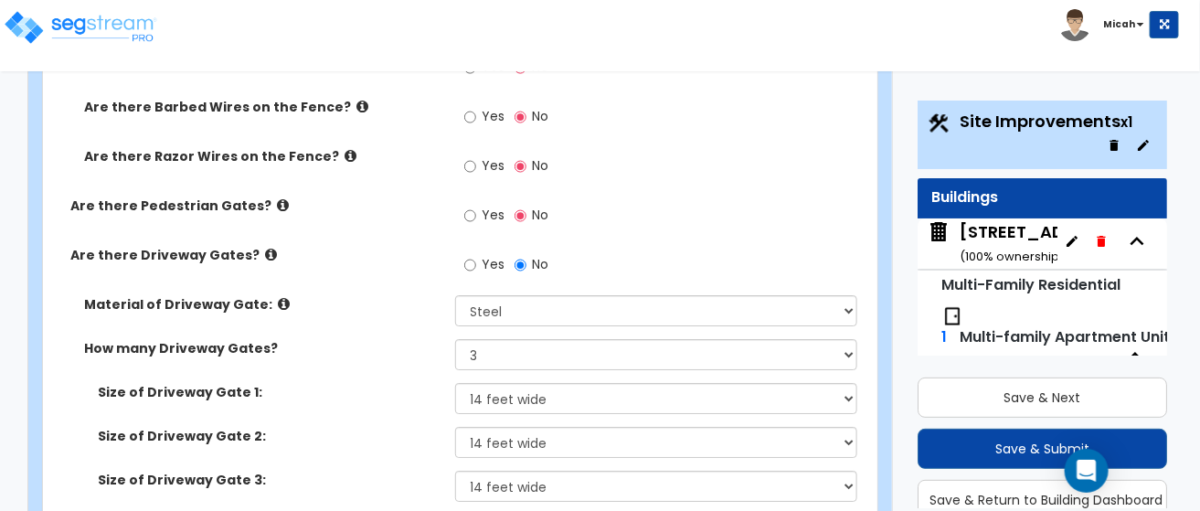
scroll to position [4343, 0]
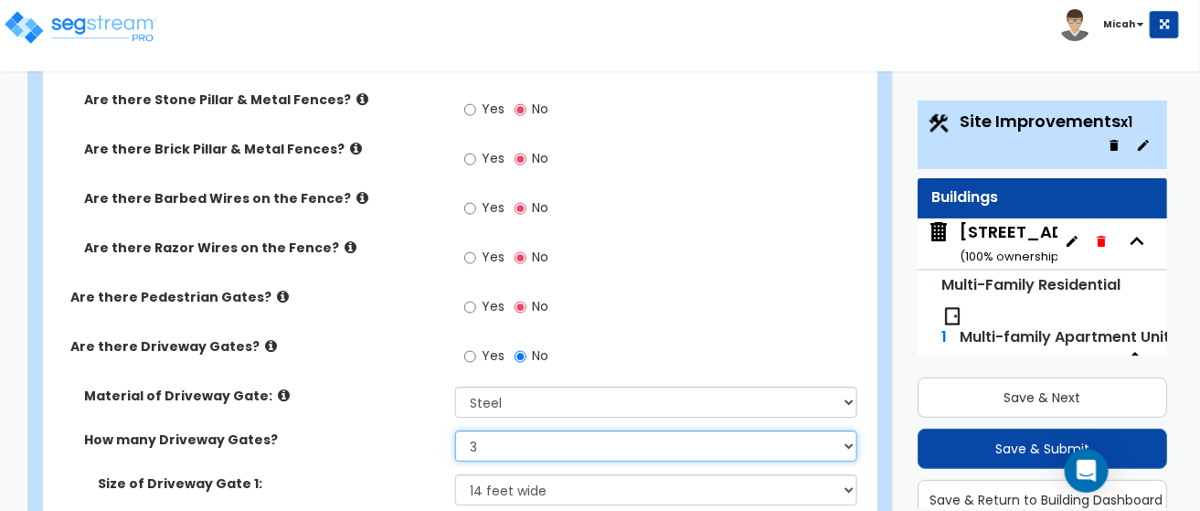
click at [851, 431] on select "Please Choose One 1 2 3" at bounding box center [656, 446] width 403 height 31
select select "2"
click at [455, 431] on select "Please Choose One 1 2 3" at bounding box center [656, 446] width 403 height 31
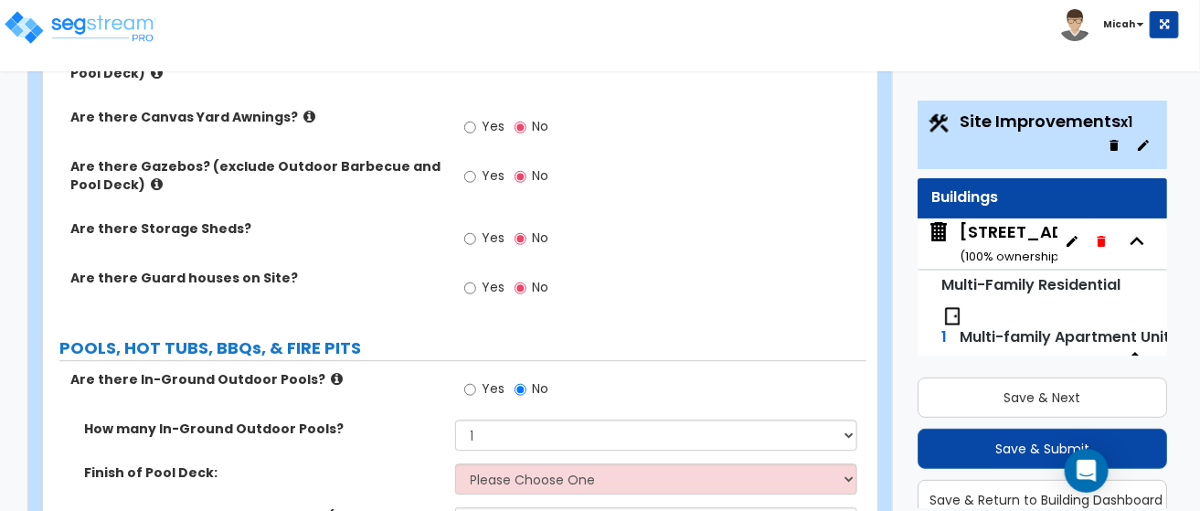
scroll to position [6354, 0]
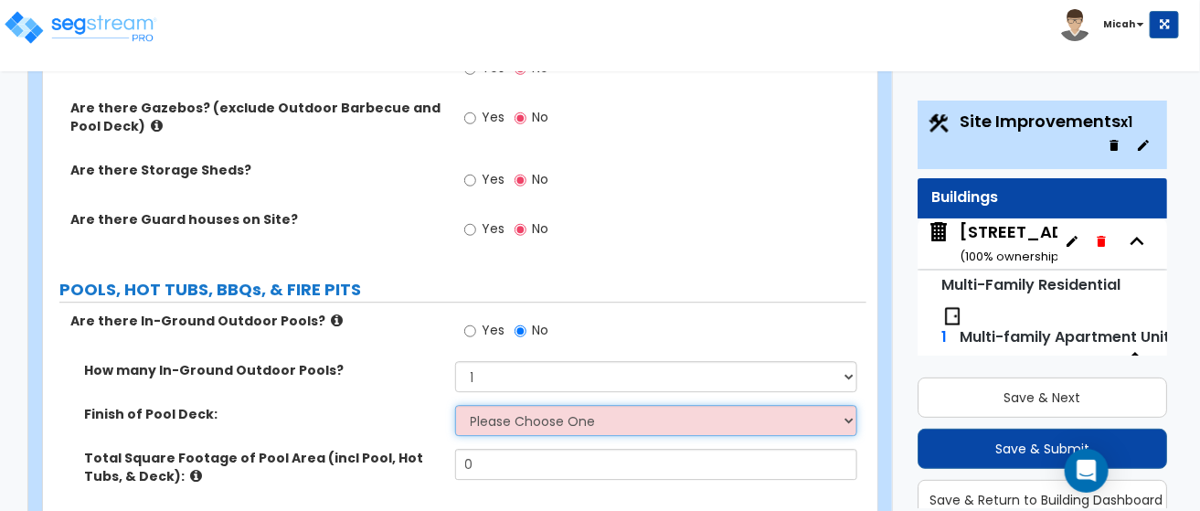
click at [855, 405] on select "Please Choose One Bare Concrete Stamped Concrete Brick Pavers Stone Pavers Wood…" at bounding box center [656, 420] width 403 height 31
select select "10"
click at [455, 405] on select "Please Choose One Bare Concrete Stamped Concrete Brick Pavers Stone Pavers Wood…" at bounding box center [656, 420] width 403 height 31
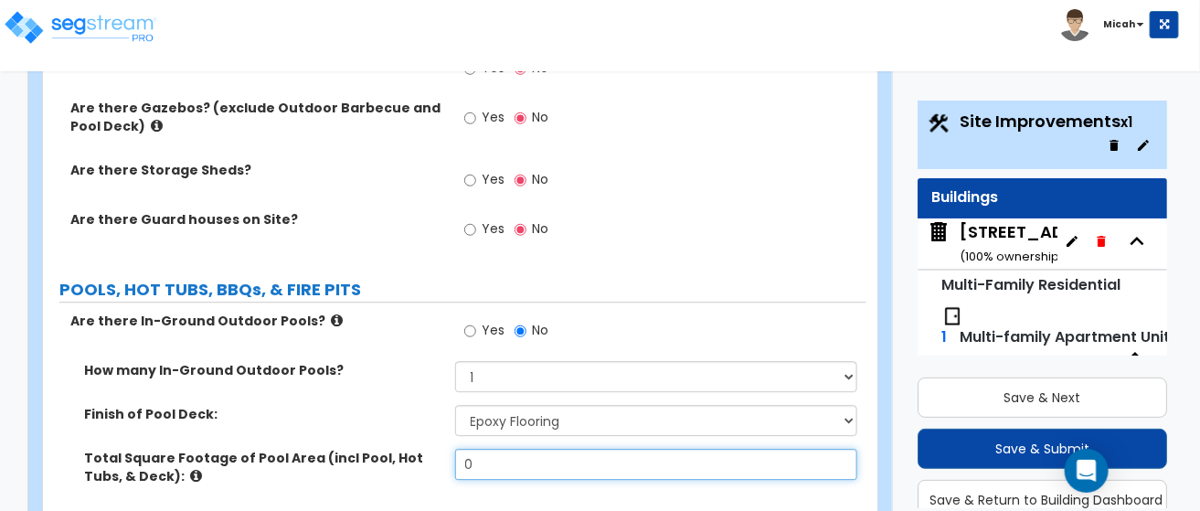
click at [526, 449] on input "0" at bounding box center [656, 464] width 403 height 31
drag, startPoint x: 524, startPoint y: 331, endPoint x: 431, endPoint y: 324, distance: 93.5
click at [431, 449] on div "Total Square Footage of Pool Area (incl Pool, Hot Tubs, & Deck): 0" at bounding box center [455, 480] width 824 height 62
